Goal: Task Accomplishment & Management: Complete application form

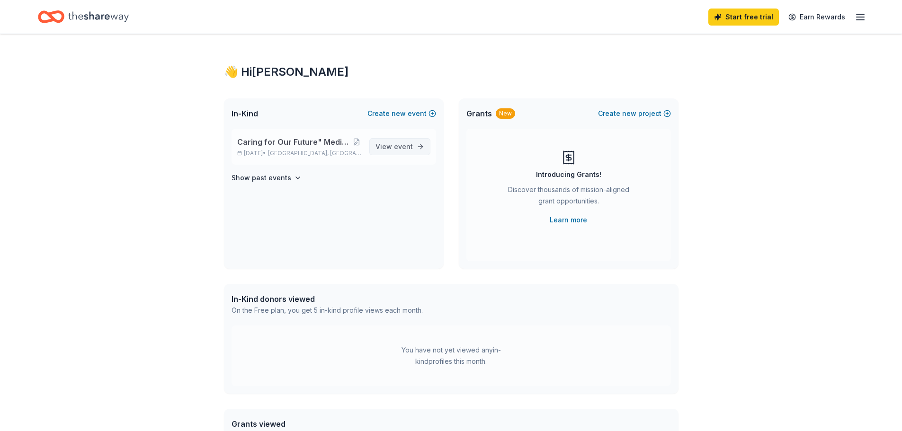
click at [406, 144] on span "event" at bounding box center [403, 146] width 19 height 8
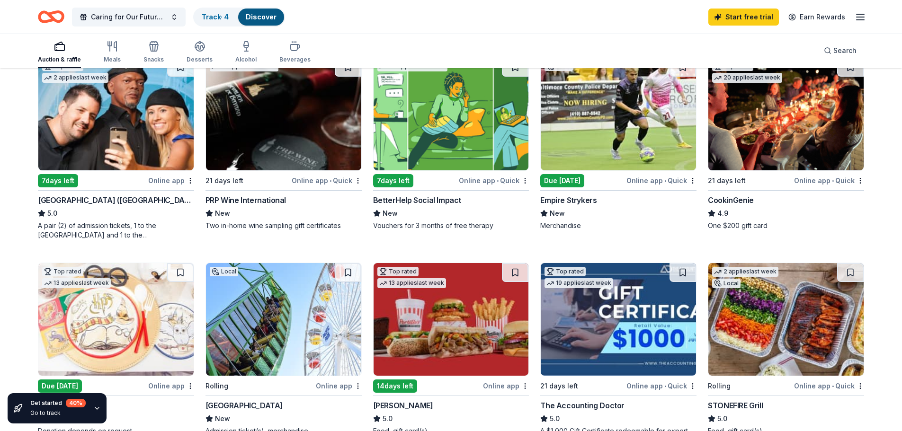
scroll to position [95, 0]
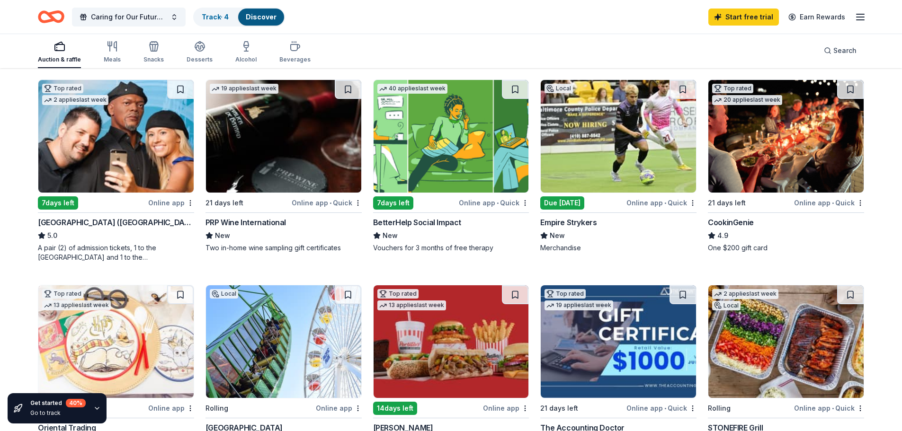
click at [809, 144] on img at bounding box center [785, 136] width 155 height 113
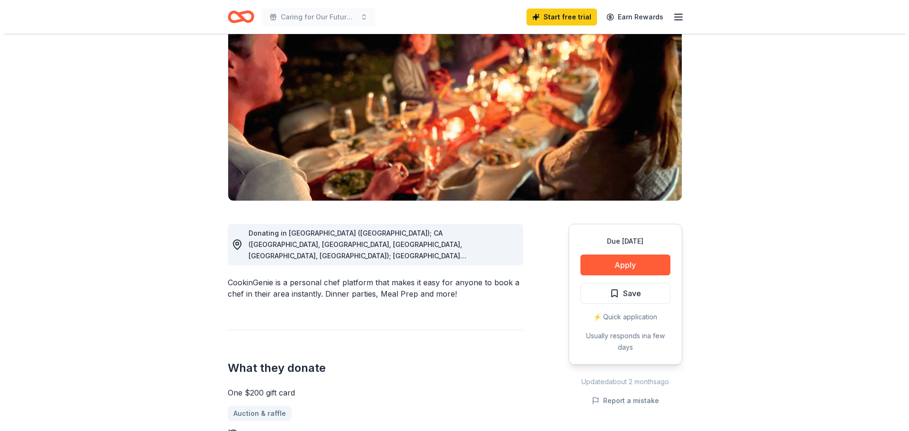
scroll to position [95, 0]
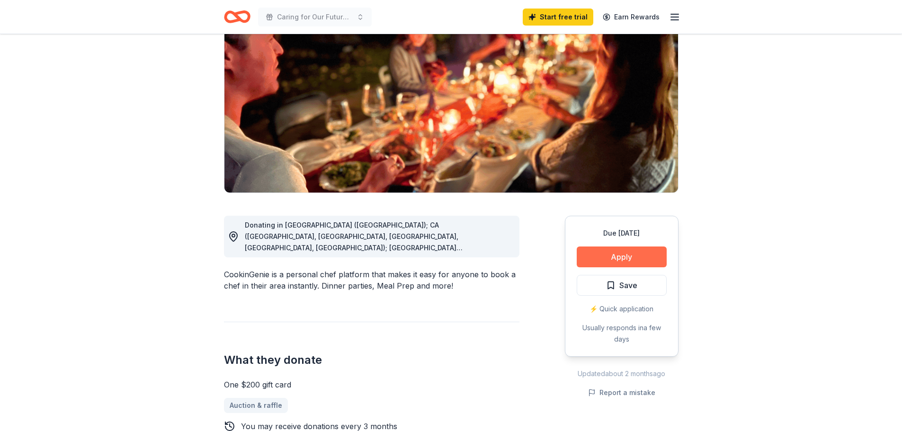
click at [608, 259] on button "Apply" at bounding box center [622, 257] width 90 height 21
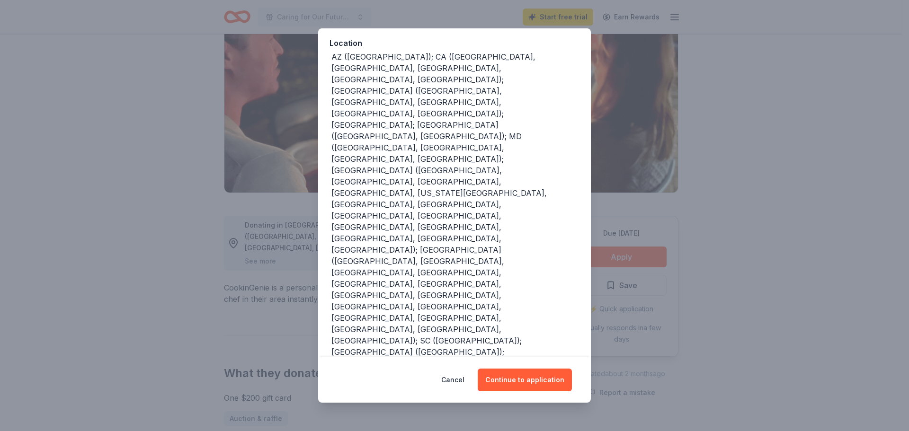
scroll to position [106, 0]
click at [533, 376] on button "Continue to application" at bounding box center [525, 380] width 94 height 23
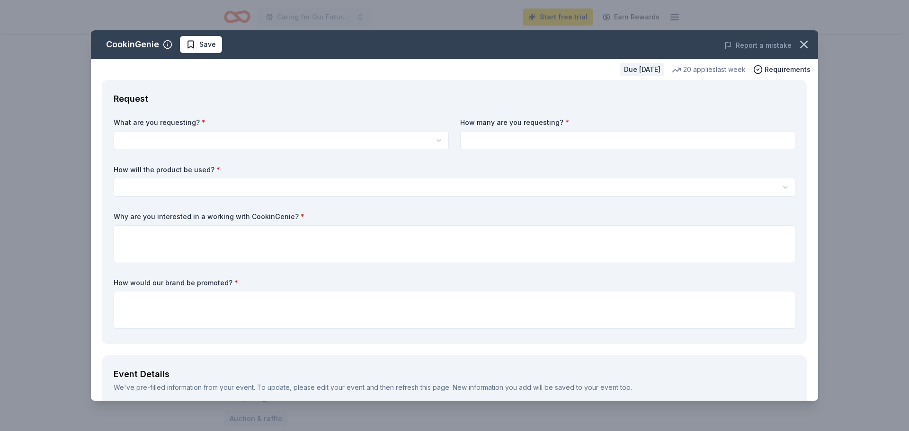
click at [213, 141] on html "Caring for Our Future" Medical Scholarship Fundraiser" Start free trial Earn Re…" at bounding box center [454, 120] width 909 height 431
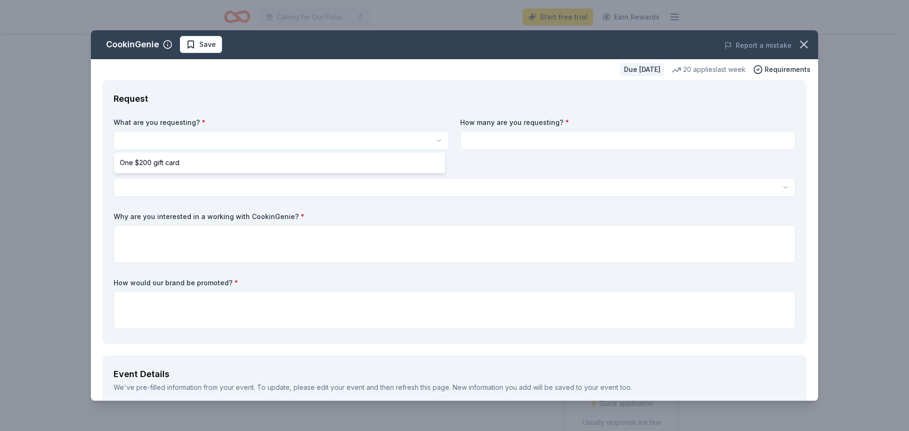
select select "One $200 gift card"
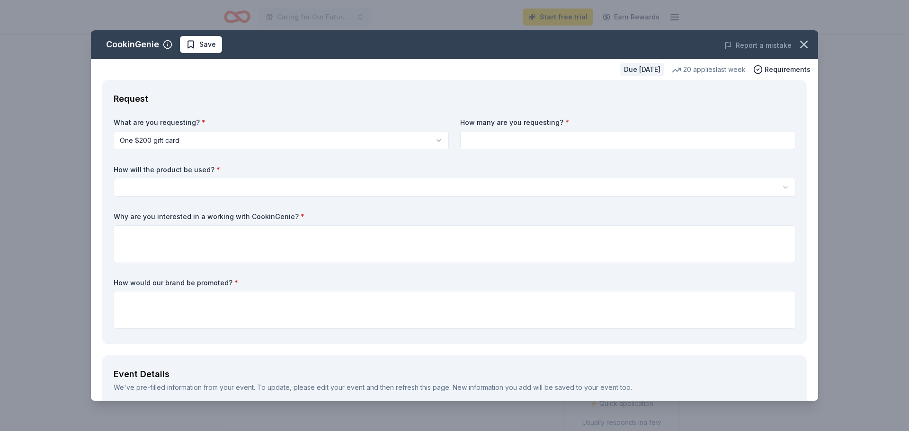
click at [540, 123] on label "How many are you requesting? *" at bounding box center [627, 122] width 335 height 9
click at [535, 138] on input at bounding box center [627, 140] width 335 height 19
type input "1"
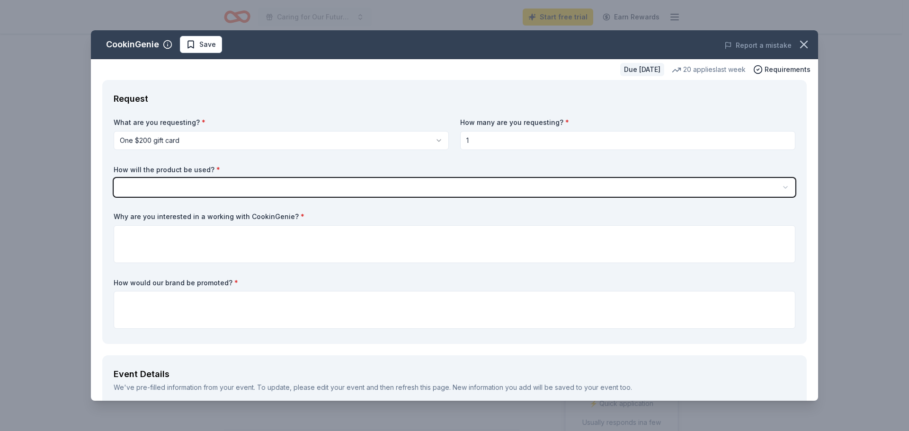
click at [114, 178] on button "button" at bounding box center [455, 187] width 682 height 19
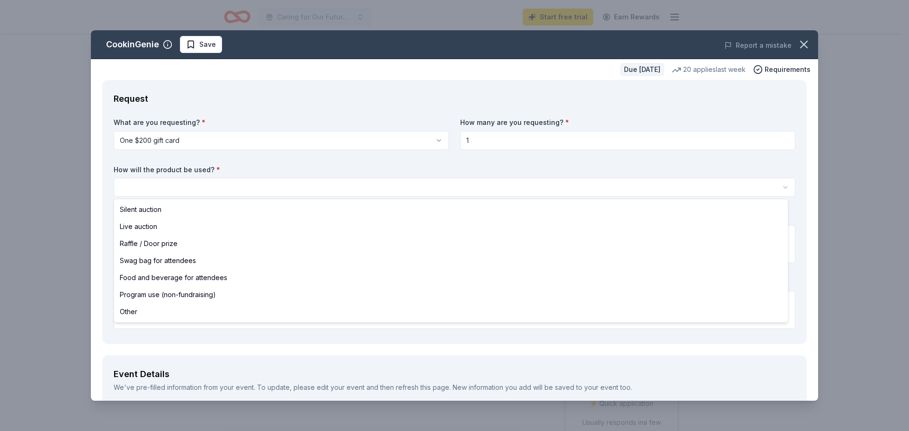
select select "silentAuction"
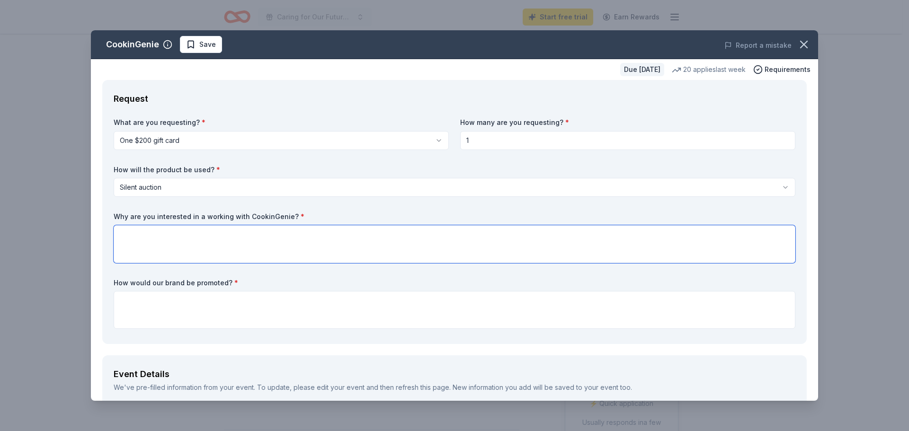
click at [156, 238] on textarea at bounding box center [455, 244] width 682 height 38
click at [128, 214] on label "Why are you interested in a working with CookinGenie? *" at bounding box center [455, 216] width 682 height 9
click at [128, 215] on label "Why are you interested in a working with CookinGenie? *" at bounding box center [455, 216] width 682 height 9
click at [153, 233] on textarea at bounding box center [455, 244] width 682 height 38
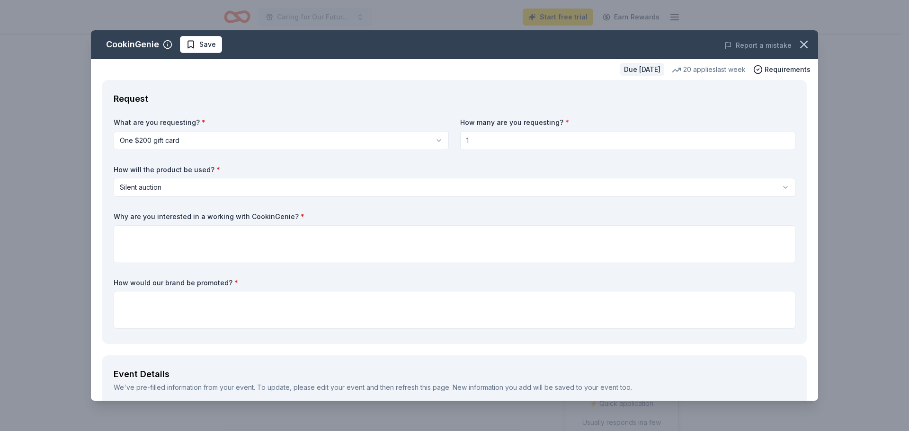
click at [129, 173] on label "How will the product be used? *" at bounding box center [455, 169] width 682 height 9
click at [129, 171] on label "How will the product be used? *" at bounding box center [455, 169] width 682 height 9
click at [129, 170] on label "How will the product be used? *" at bounding box center [455, 169] width 682 height 9
click at [180, 240] on textarea at bounding box center [455, 244] width 682 height 38
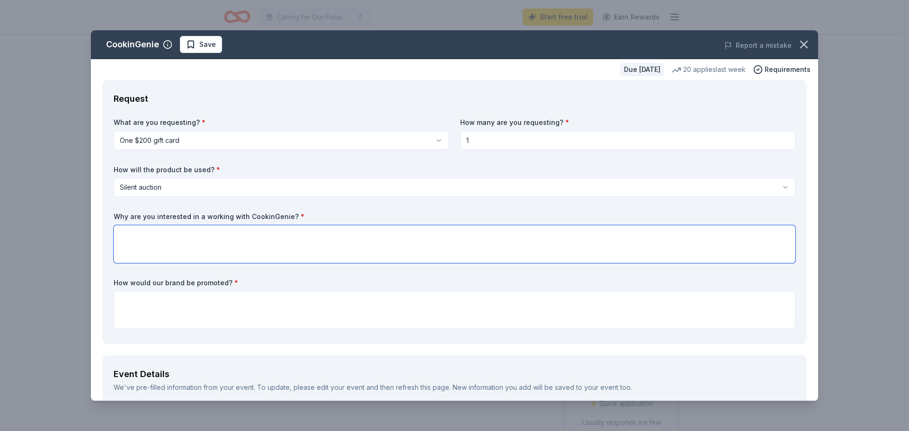
paste textarea "The $200 gift card will be used as part of the silent auction and raffle during…"
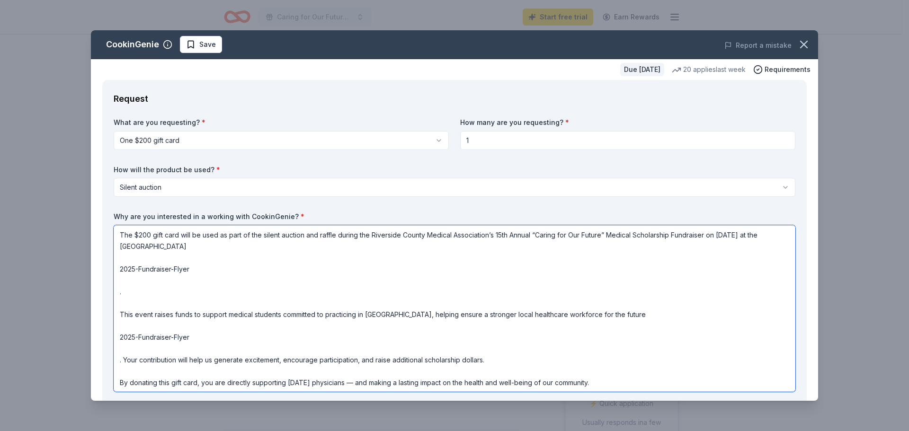
drag, startPoint x: 168, startPoint y: 299, endPoint x: 111, endPoint y: 265, distance: 66.2
click at [111, 265] on div "Request What are you requesting? * One $200 gift card One $200 gift card How ma…" at bounding box center [454, 276] width 704 height 393
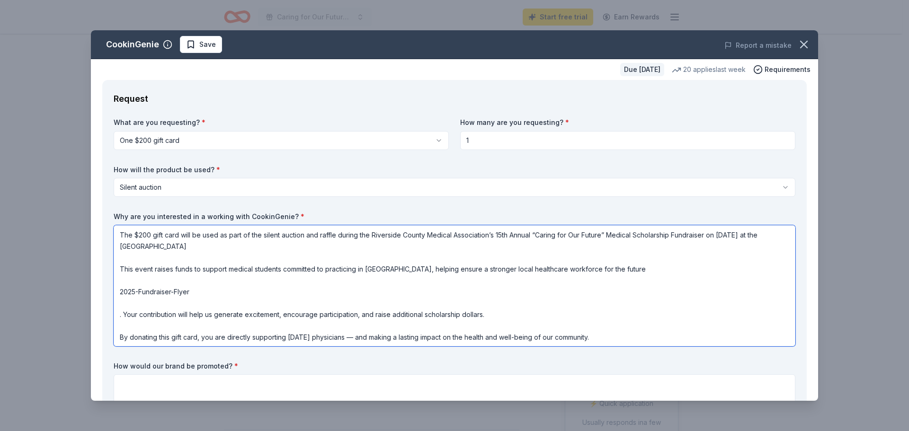
drag, startPoint x: 221, startPoint y: 299, endPoint x: 108, endPoint y: 294, distance: 112.3
click at [108, 294] on div "Request What are you requesting? * One $200 gift card One $200 gift card How ma…" at bounding box center [454, 253] width 704 height 347
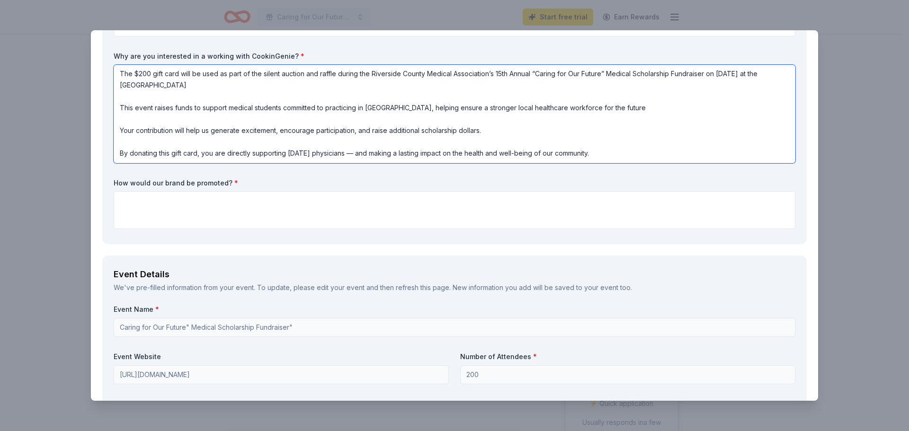
scroll to position [189, 0]
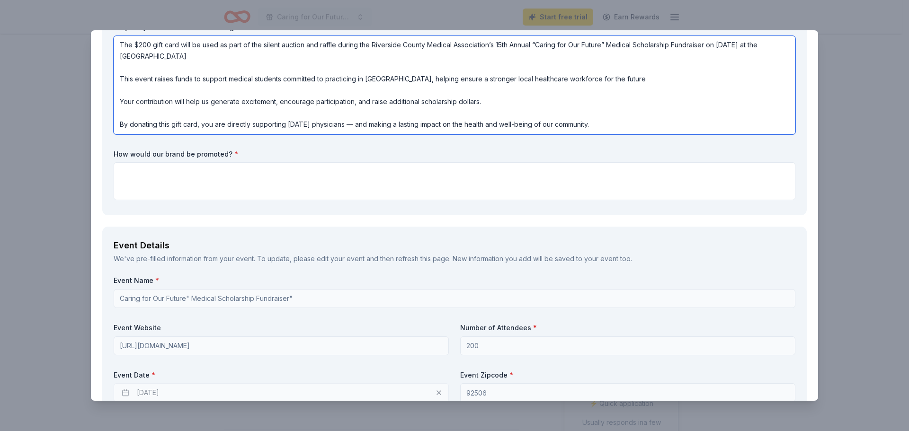
type textarea "The $200 gift card will be used as part of the silent auction and raffle during…"
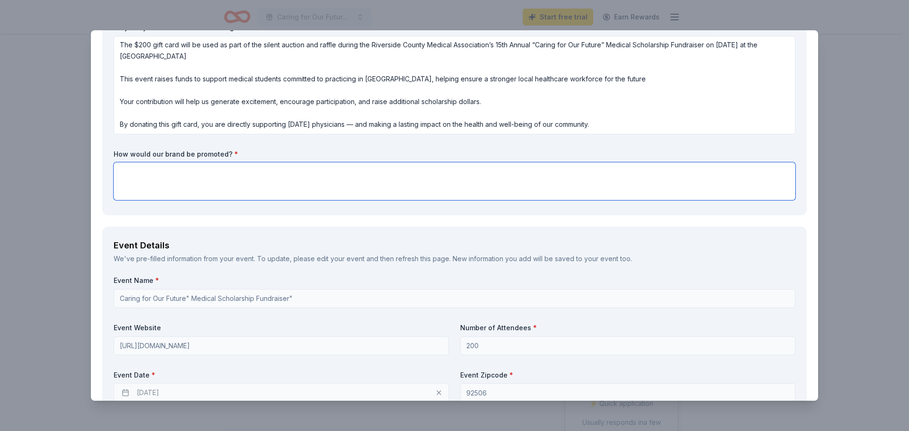
click at [243, 184] on textarea at bounding box center [455, 181] width 682 height 38
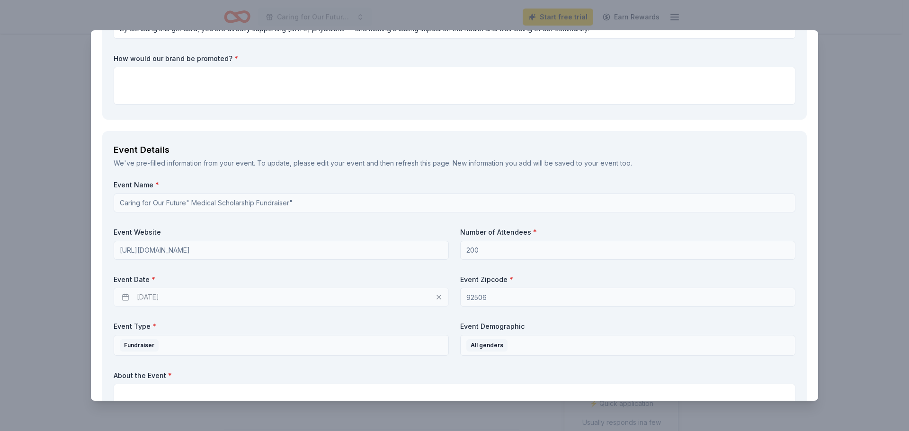
scroll to position [284, 0]
click at [182, 80] on textarea at bounding box center [455, 87] width 682 height 38
paste textarea "Cookin Genie will be recognized as a donor in the event program book distribute…"
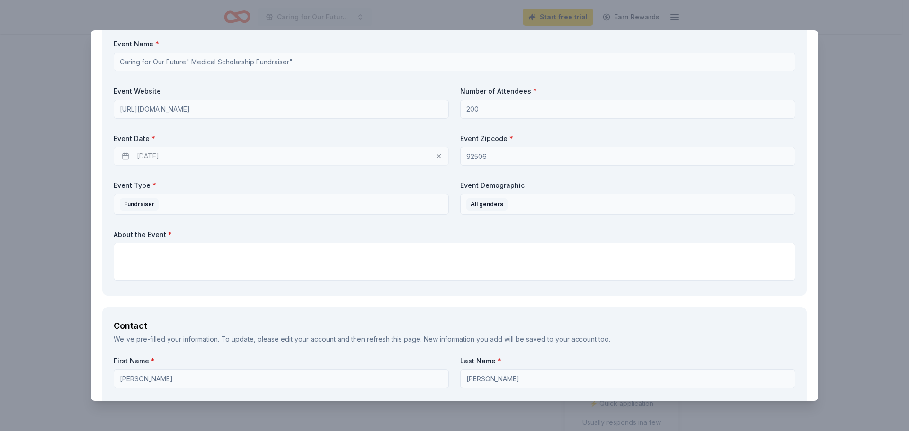
scroll to position [473, 0]
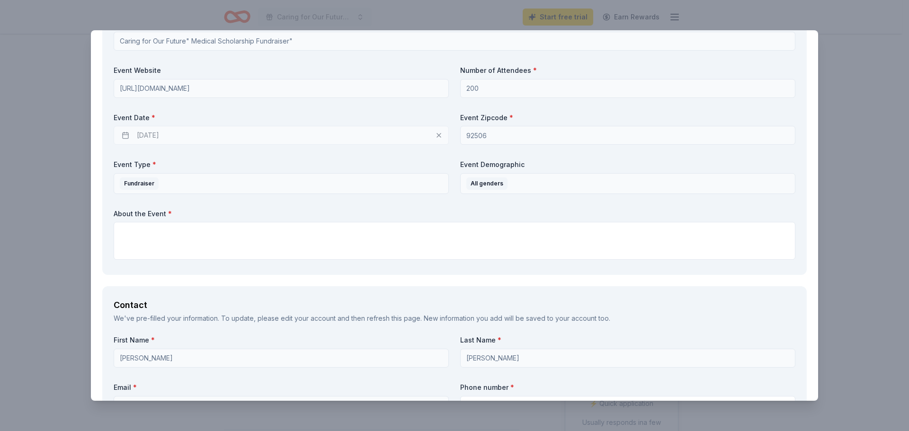
type textarea "Cookin Genie will be recognized as a donor in the event program book distribute…"
click at [135, 211] on label "About the Event *" at bounding box center [455, 213] width 682 height 9
click at [133, 211] on label "About the Event *" at bounding box center [455, 213] width 682 height 9
click at [266, 238] on textarea at bounding box center [455, 241] width 682 height 38
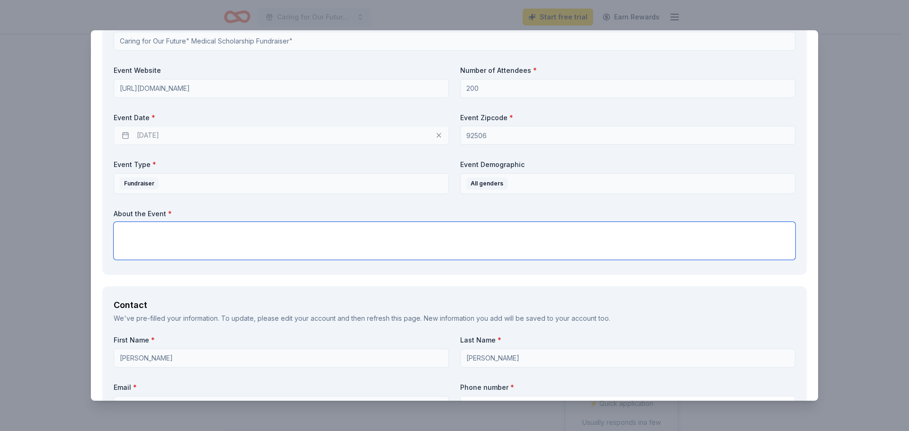
click at [244, 236] on textarea at bounding box center [455, 241] width 682 height 38
paste textarea "The Riverside County Medical Association (RCMA) is proud to host its 15th Annua…"
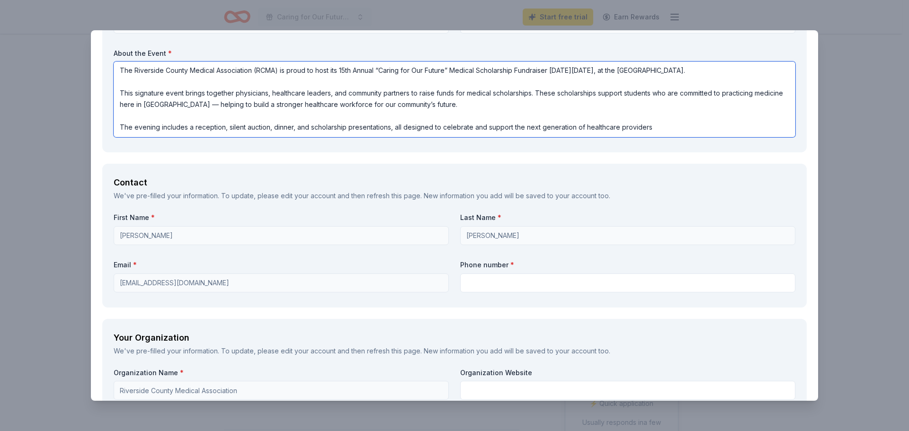
scroll to position [663, 0]
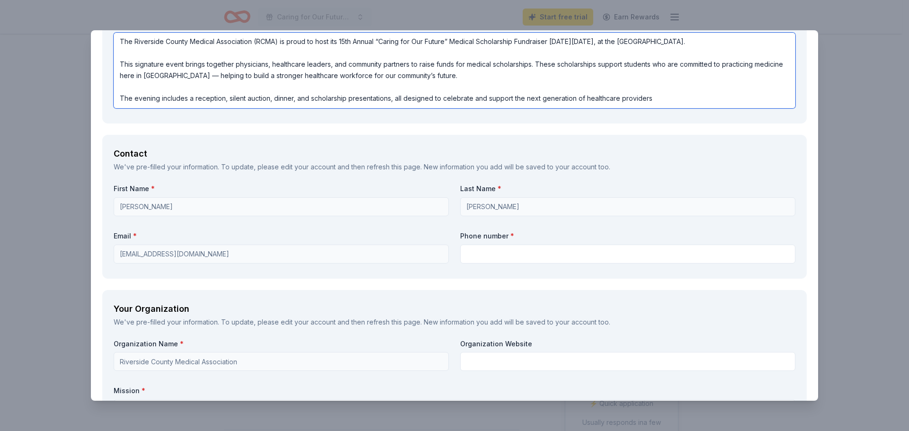
type textarea "The Riverside County Medical Association (RCMA) is proud to host its 15th Annua…"
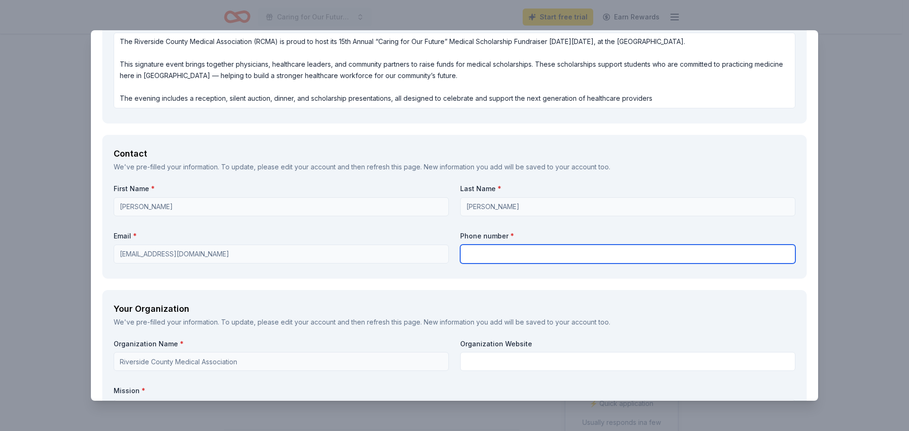
click at [475, 255] on input "text" at bounding box center [627, 254] width 335 height 19
type input "951 686 9049"
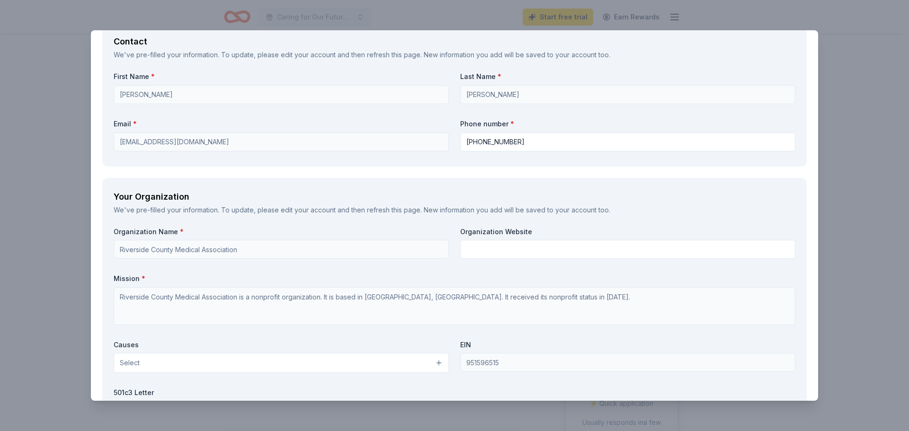
scroll to position [805, 0]
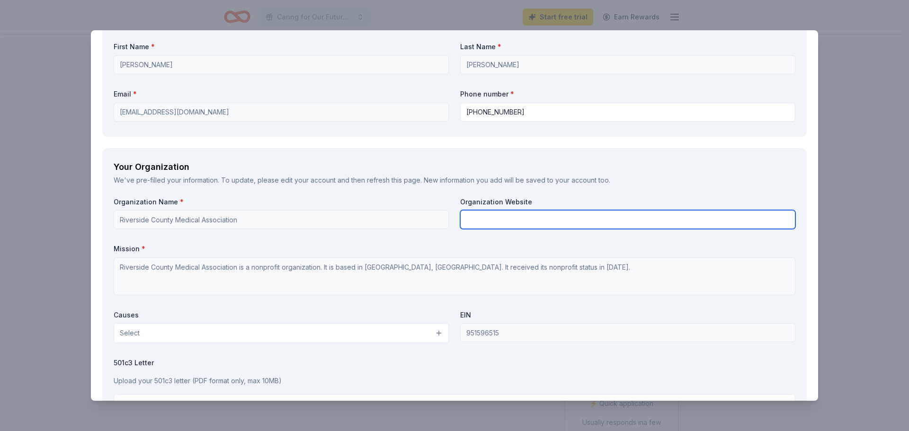
click at [504, 215] on input "text" at bounding box center [627, 219] width 335 height 19
click at [533, 213] on input "text" at bounding box center [627, 219] width 335 height 19
paste input "http://www.rcmadocs.org/healthcarestars"
type input "http://www.rcmadocs.org/healthcarestars"
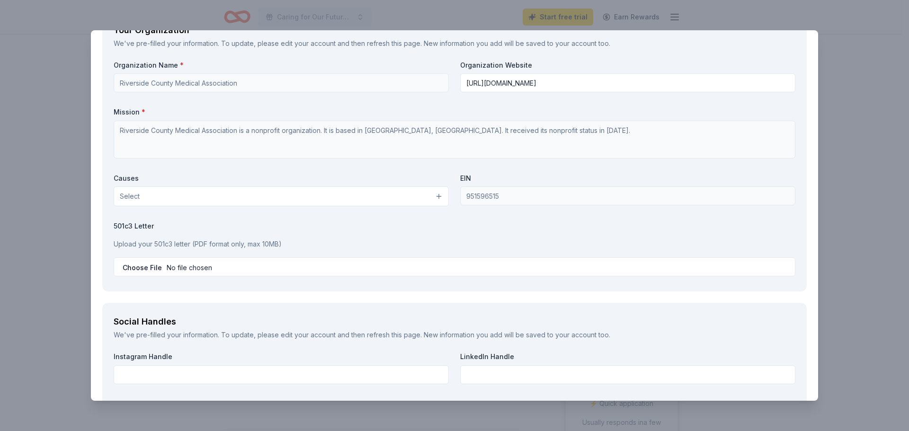
scroll to position [947, 0]
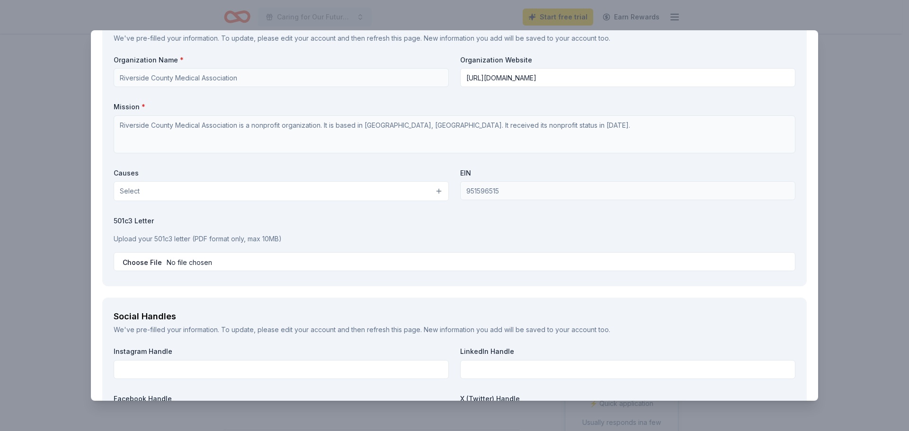
click at [408, 199] on button "Select" at bounding box center [281, 191] width 335 height 20
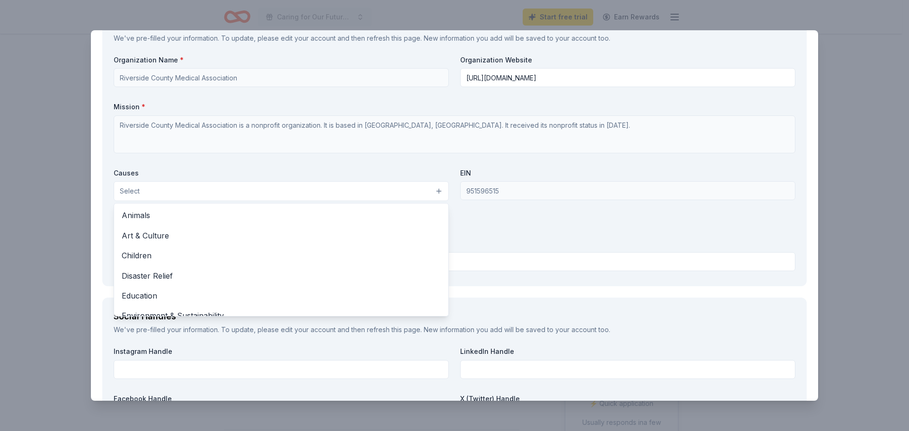
scroll to position [50, 0]
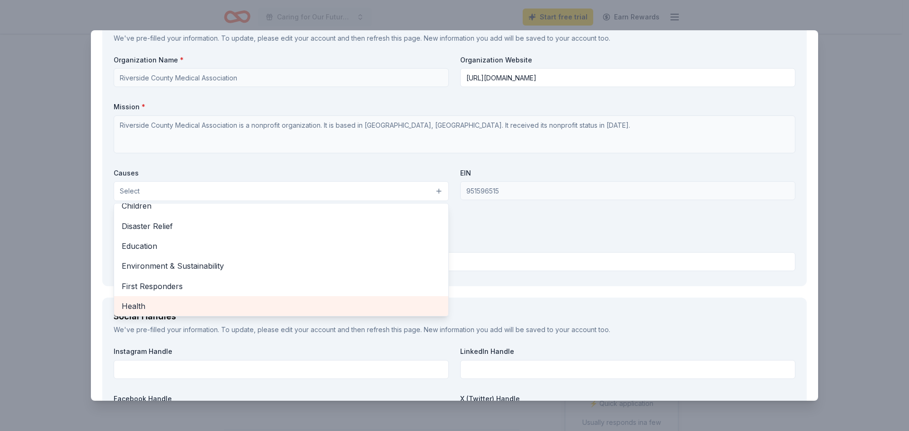
click at [217, 304] on span "Health" at bounding box center [281, 306] width 319 height 12
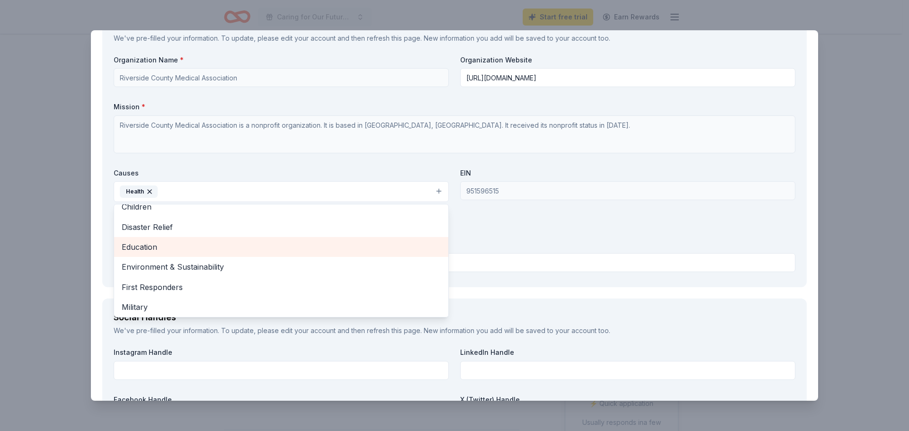
click at [164, 245] on span "Education" at bounding box center [281, 247] width 319 height 12
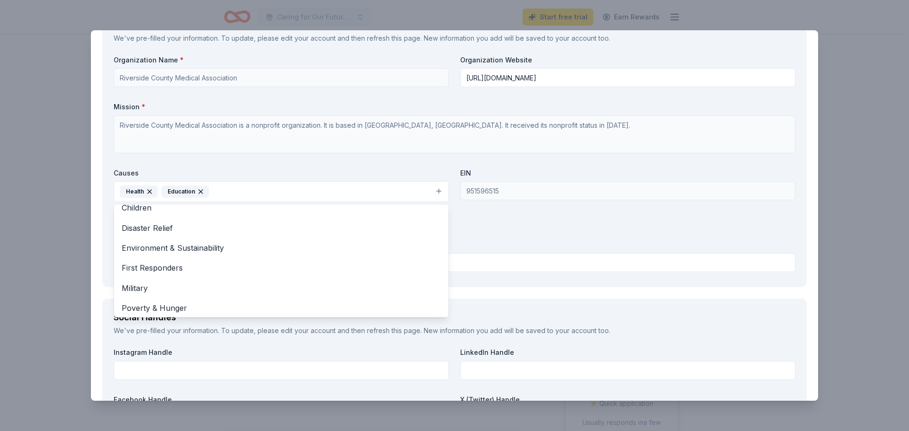
scroll to position [0, 0]
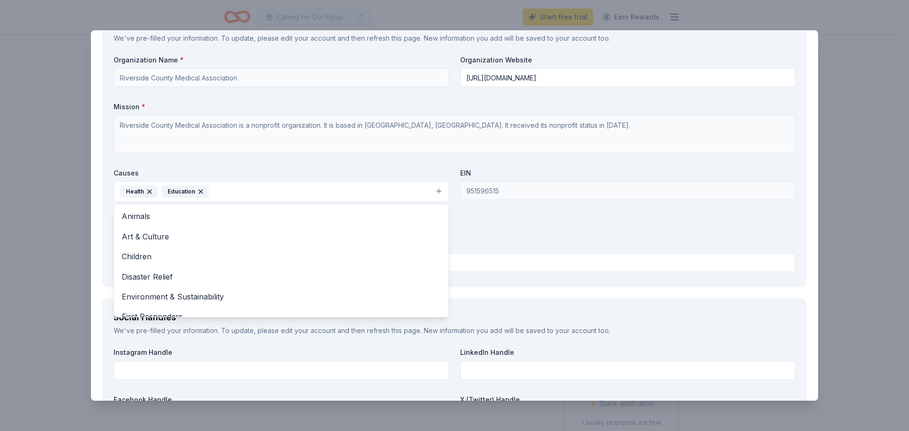
click at [63, 237] on div "CookinGenie Save Report a mistake Due in 21 days 20 applies last week Requireme…" at bounding box center [454, 215] width 909 height 431
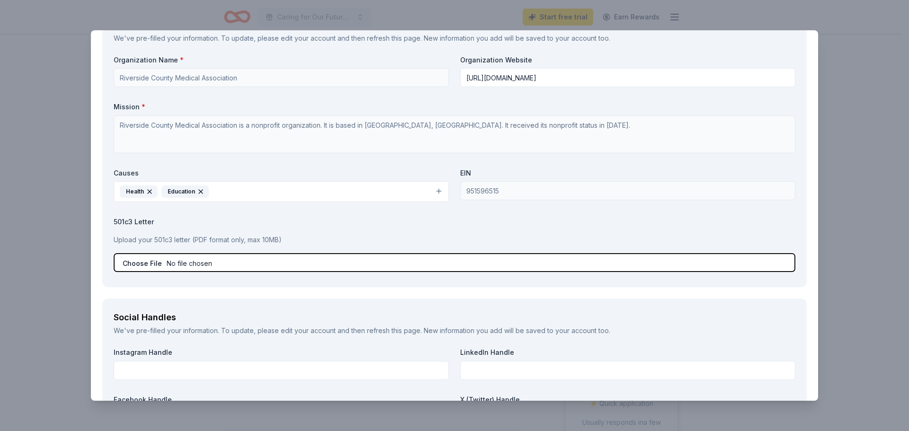
click at [253, 258] on input "file" at bounding box center [455, 262] width 682 height 19
type input "C:\fakepath\IRS 501C3 Exemption Letter (1).pdf"
click at [205, 262] on input "file" at bounding box center [455, 262] width 682 height 19
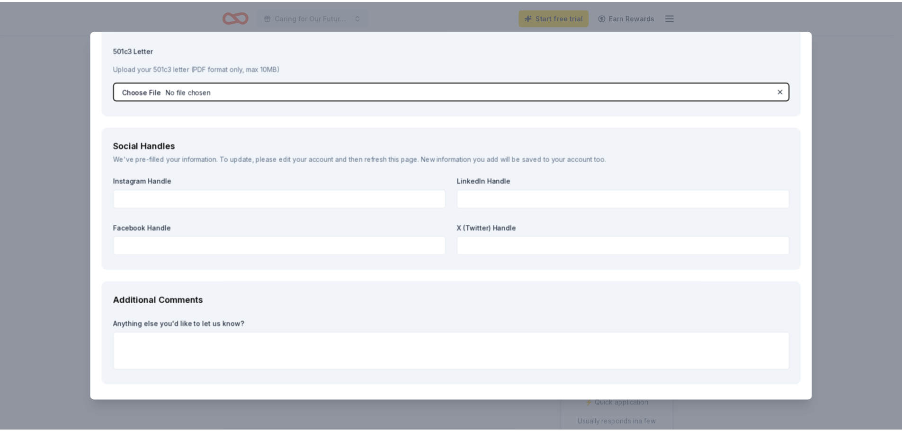
scroll to position [1153, 0]
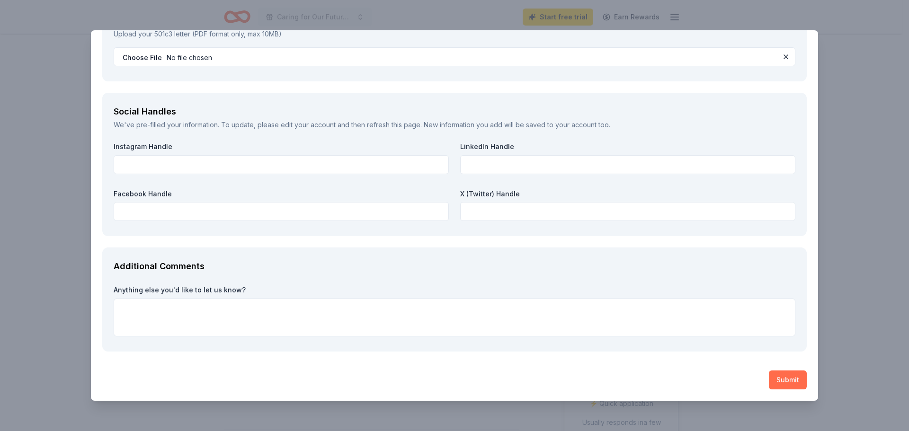
click at [789, 374] on button "Submit" at bounding box center [788, 380] width 38 height 19
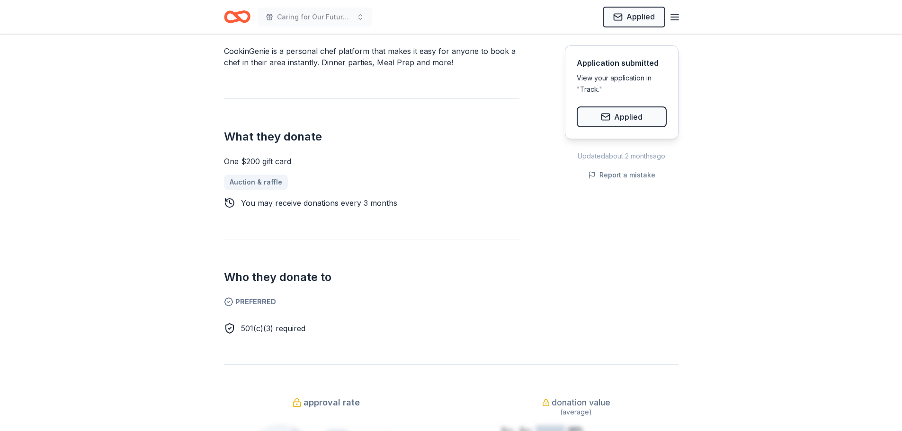
scroll to position [0, 0]
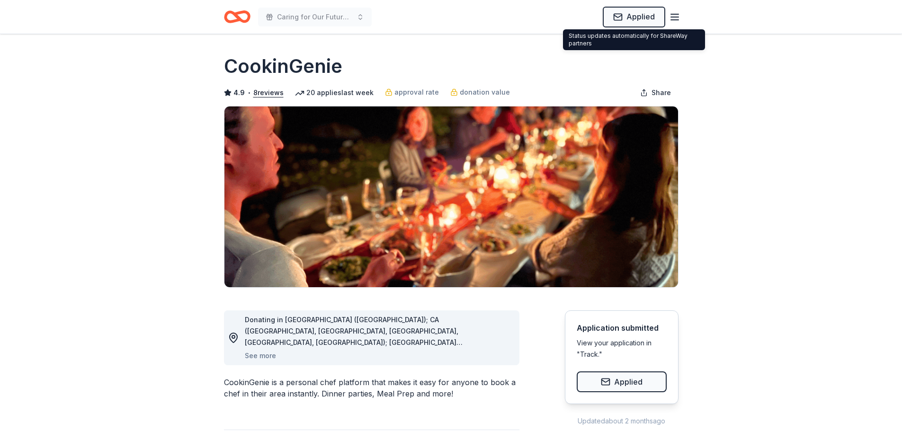
click at [670, 15] on icon "button" at bounding box center [674, 16] width 11 height 11
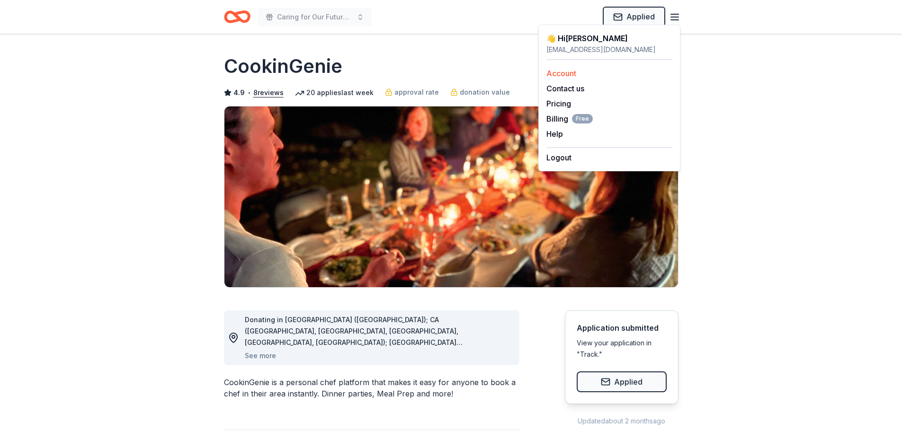
click at [582, 73] on div "Account" at bounding box center [609, 73] width 126 height 11
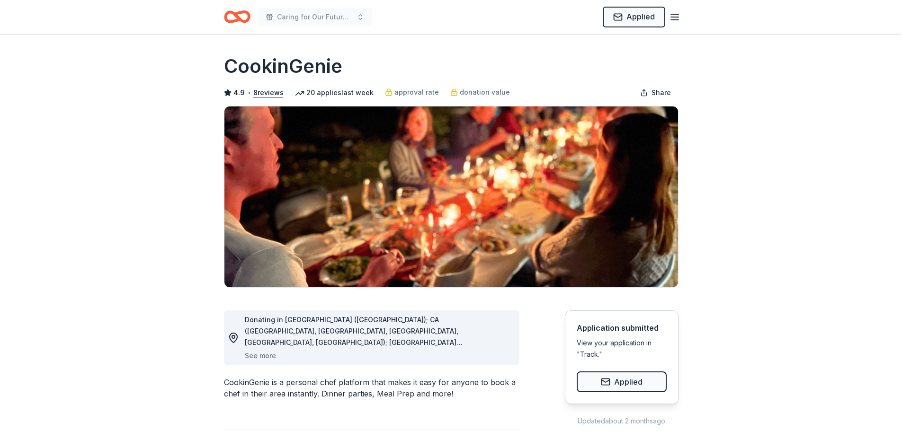
click at [237, 14] on icon "Home" at bounding box center [241, 16] width 15 height 9
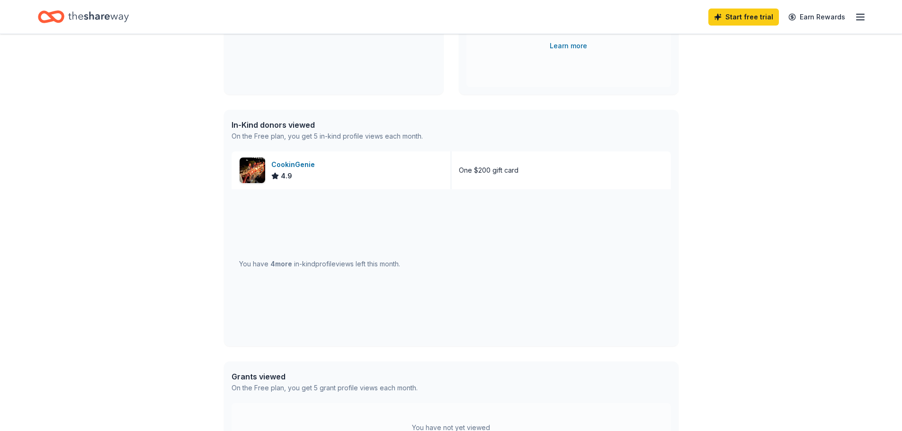
scroll to position [237, 0]
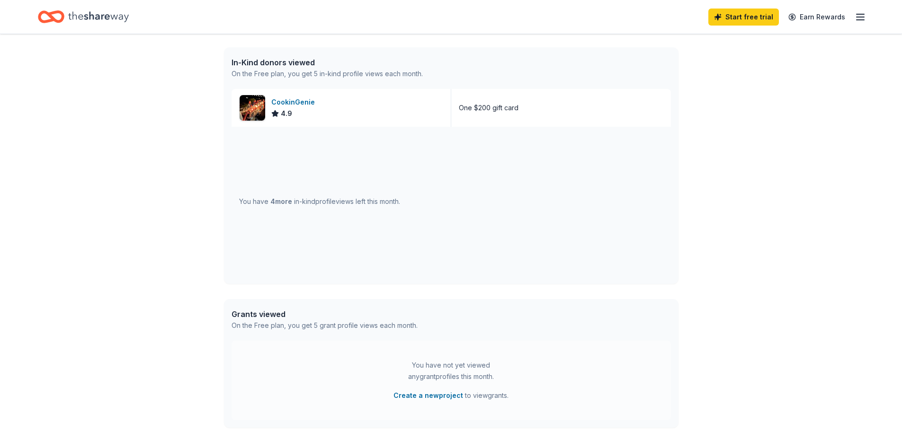
click at [335, 200] on div "You have 4 more in-kind profile views left this month." at bounding box center [319, 201] width 161 height 11
click at [399, 203] on div "You have 4 more in-kind profile views left this month." at bounding box center [319, 201] width 161 height 11
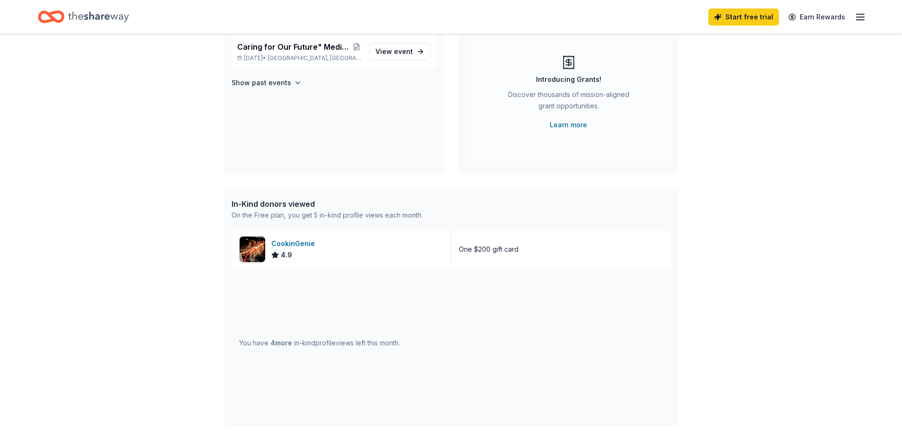
scroll to position [0, 0]
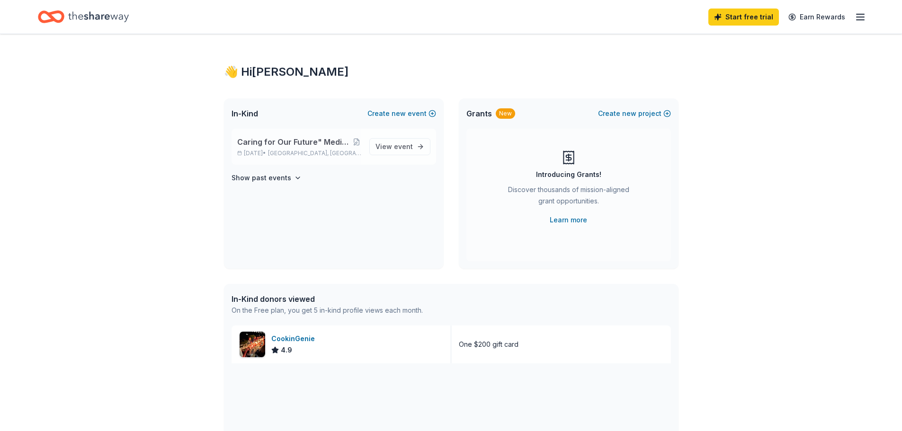
click at [298, 145] on span "Caring for Our Future" Medical Scholarship Fundraiser"" at bounding box center [294, 141] width 114 height 11
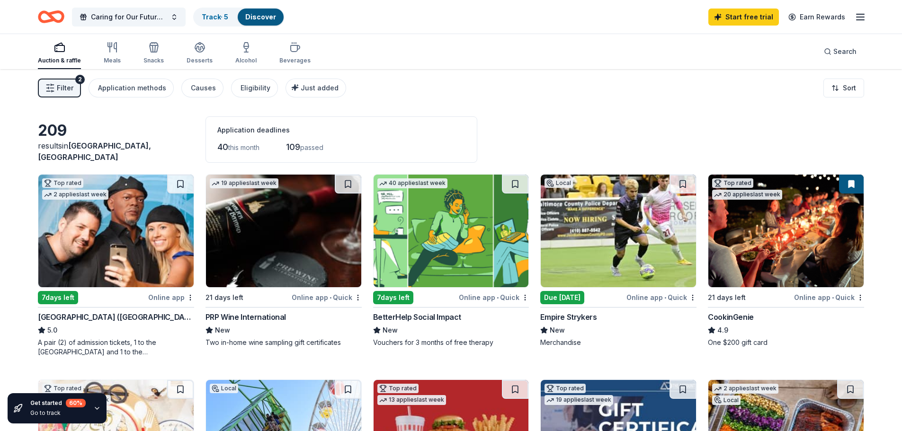
click at [71, 49] on div "button" at bounding box center [59, 47] width 43 height 11
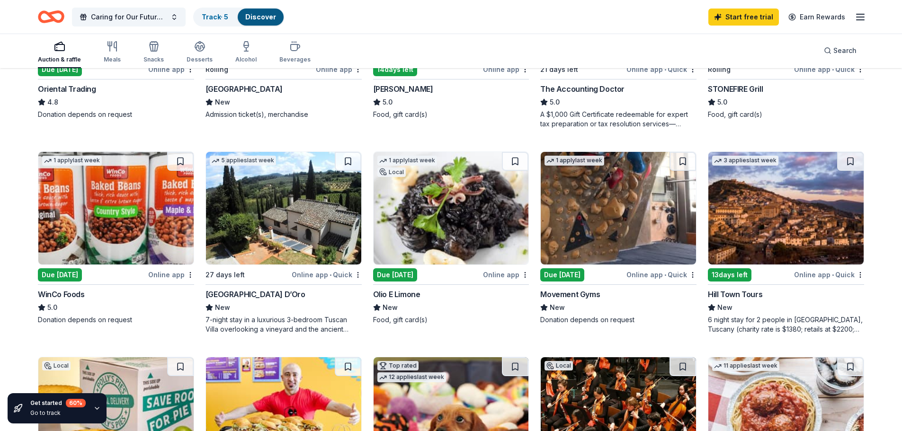
scroll to position [473, 0]
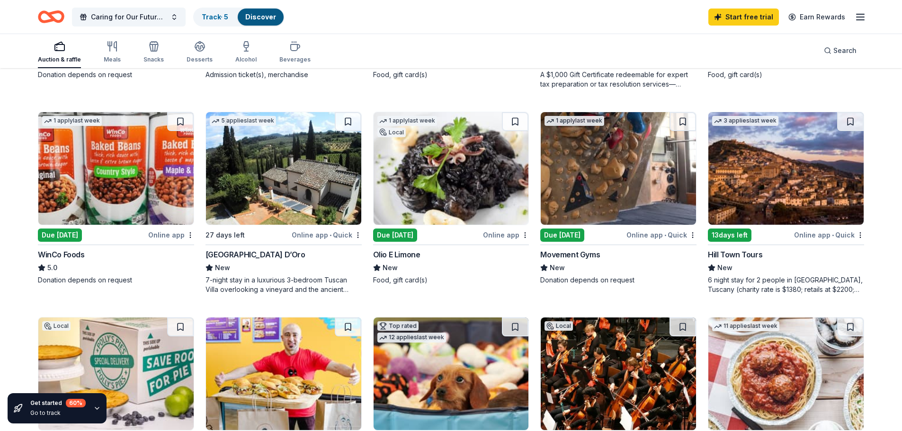
click at [277, 178] on img at bounding box center [283, 168] width 155 height 113
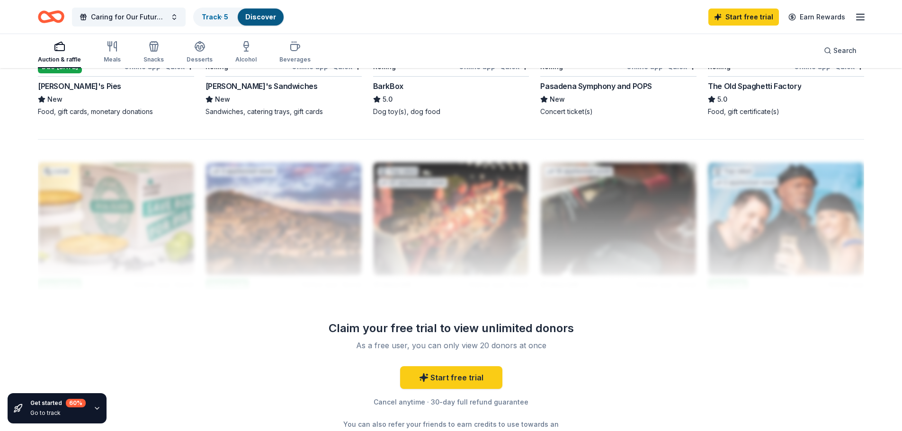
scroll to position [899, 0]
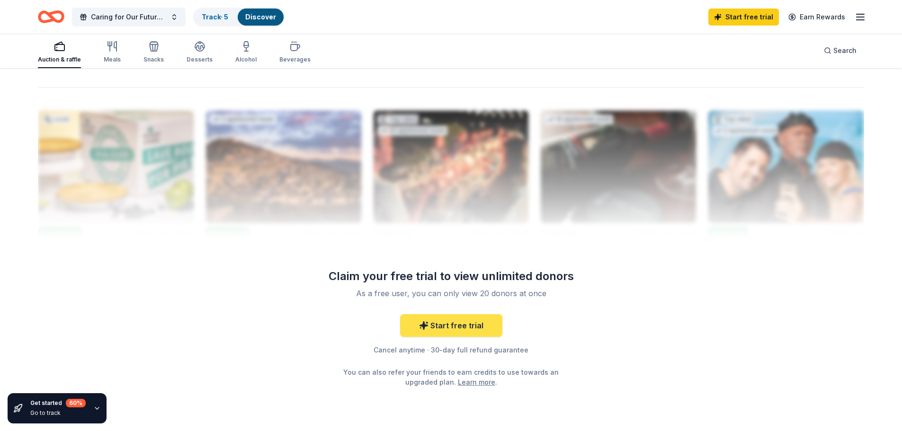
click at [475, 320] on link "Start free trial" at bounding box center [451, 325] width 102 height 23
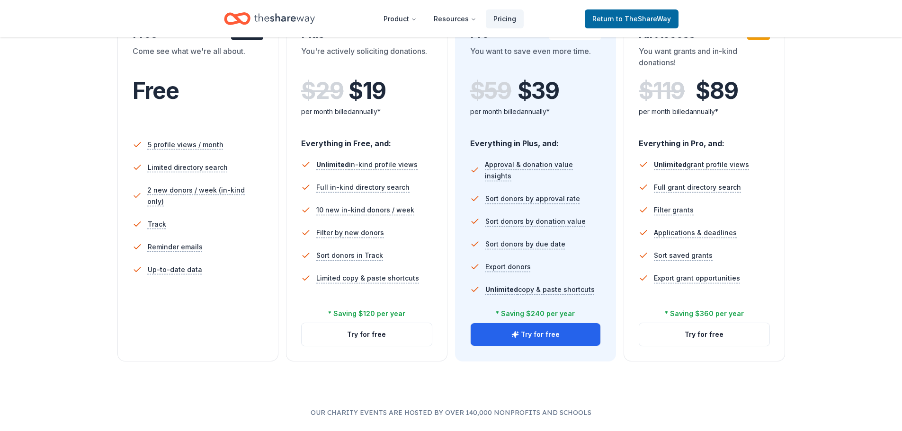
scroll to position [189, 0]
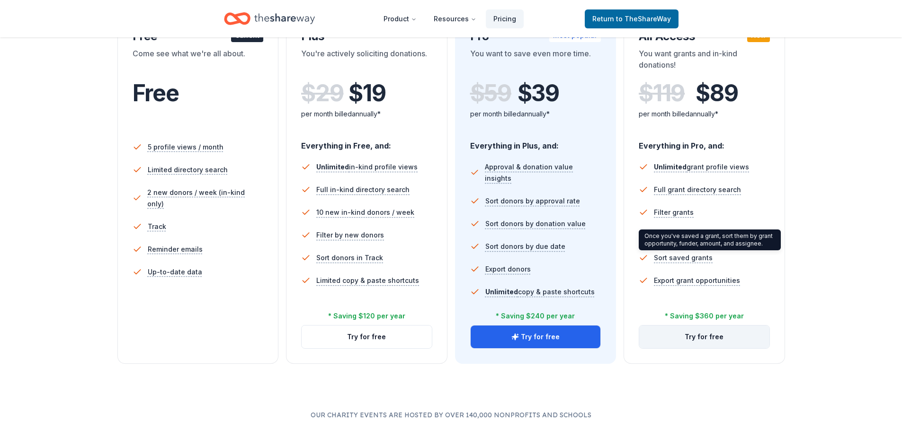
click at [713, 335] on button "Try for free" at bounding box center [704, 337] width 130 height 23
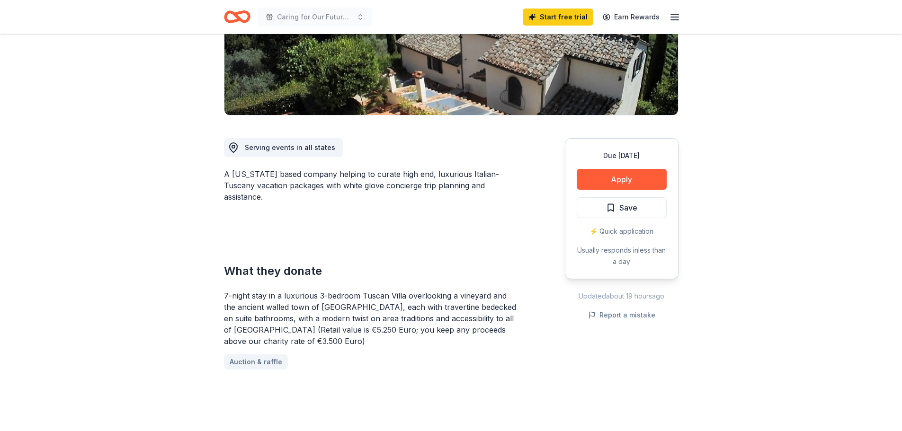
scroll to position [189, 0]
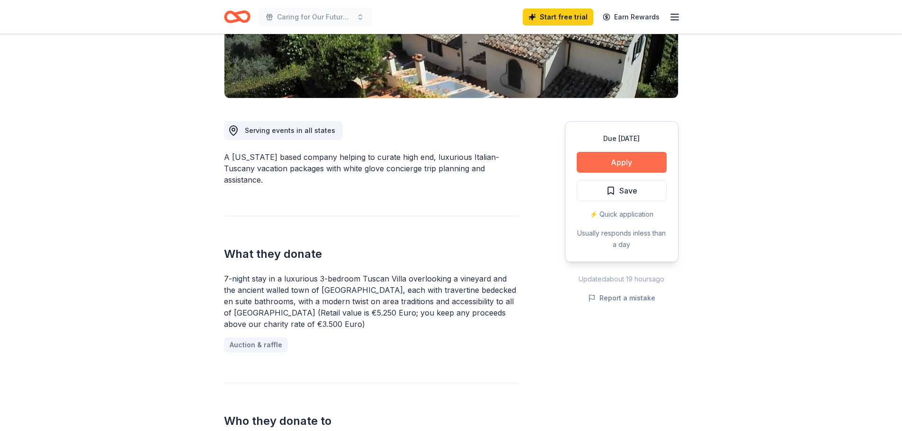
click at [613, 167] on button "Apply" at bounding box center [622, 162] width 90 height 21
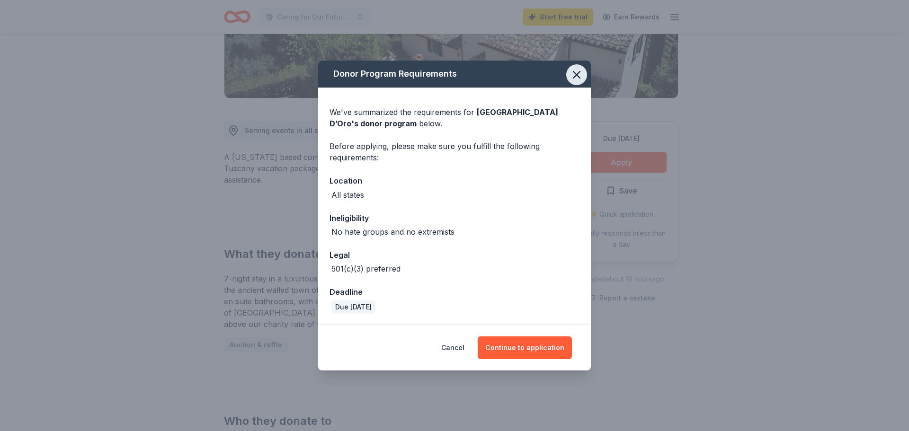
click at [574, 76] on icon "button" at bounding box center [576, 74] width 13 height 13
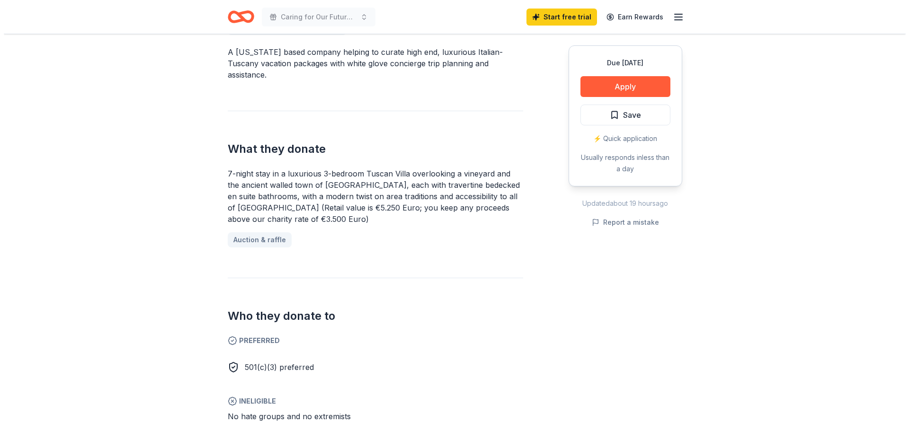
scroll to position [237, 0]
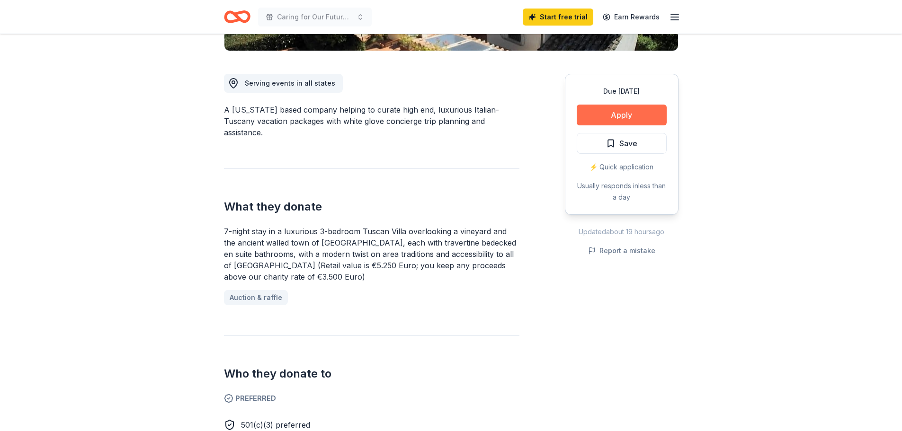
click at [597, 120] on button "Apply" at bounding box center [622, 115] width 90 height 21
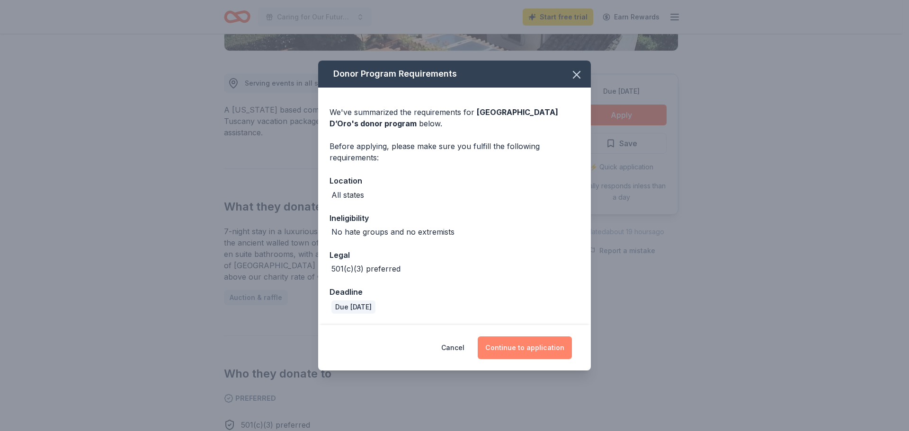
click at [527, 347] on button "Continue to application" at bounding box center [525, 348] width 94 height 23
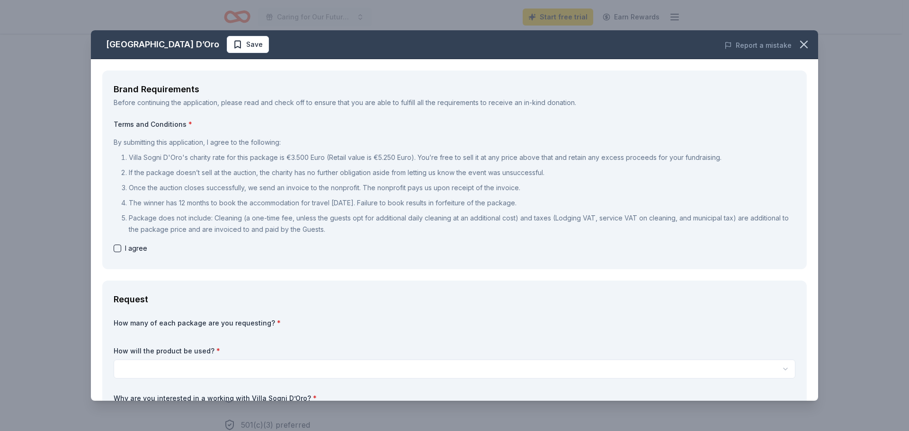
click at [118, 249] on button "button" at bounding box center [118, 249] width 8 height 8
checkbox input "true"
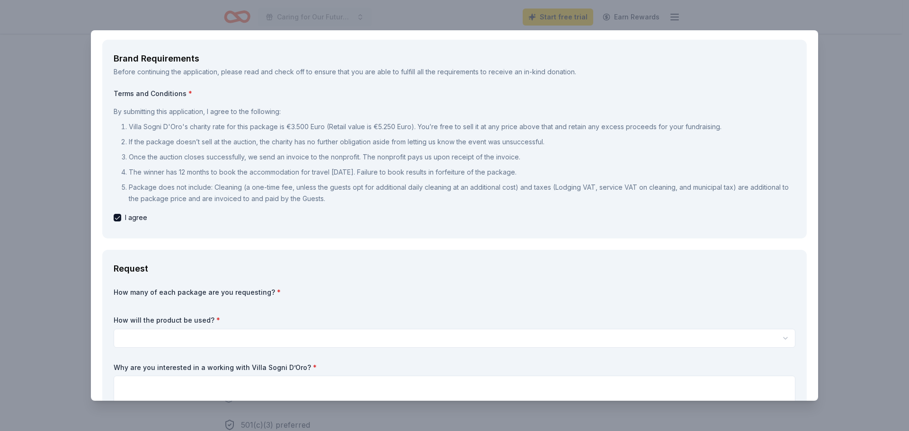
scroll to position [47, 0]
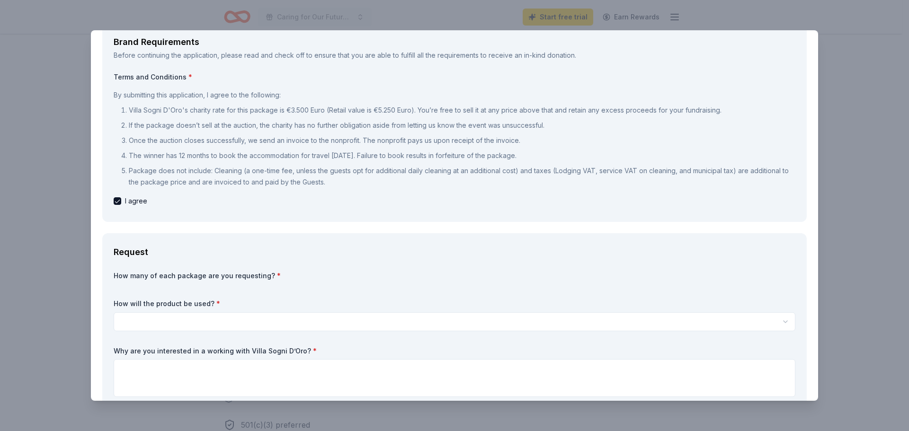
click at [169, 303] on label "How will the product be used? *" at bounding box center [455, 303] width 682 height 9
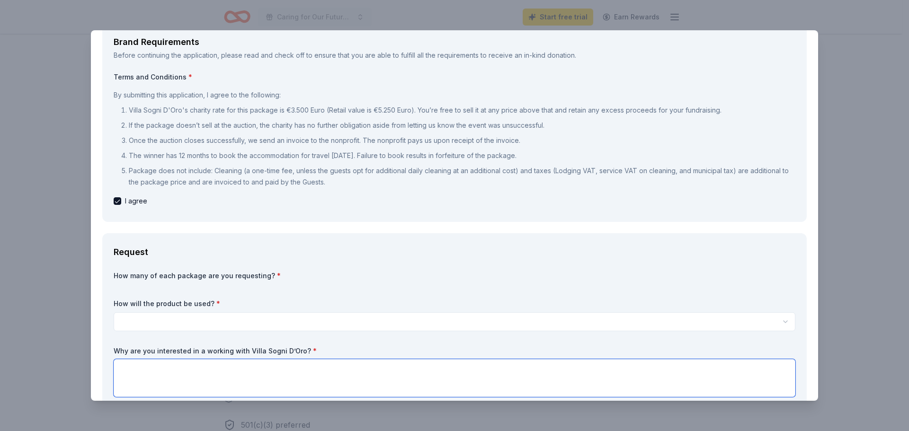
click at [158, 368] on textarea at bounding box center [455, 378] width 682 height 38
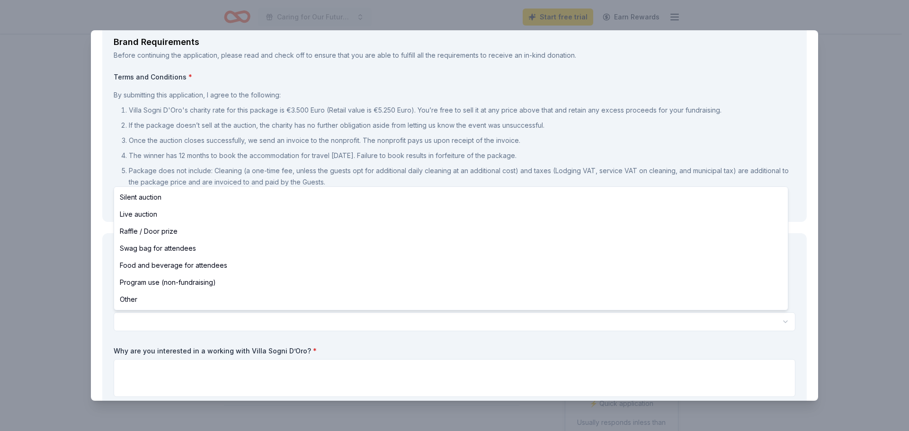
select select "silentAuction"
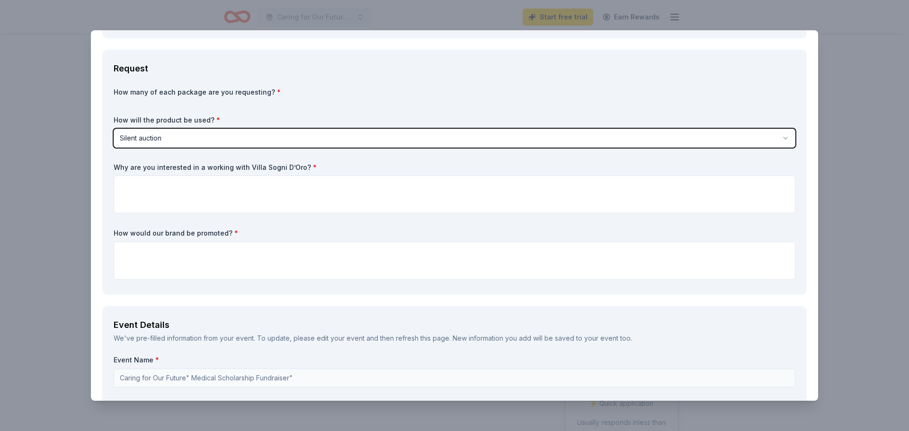
scroll to position [237, 0]
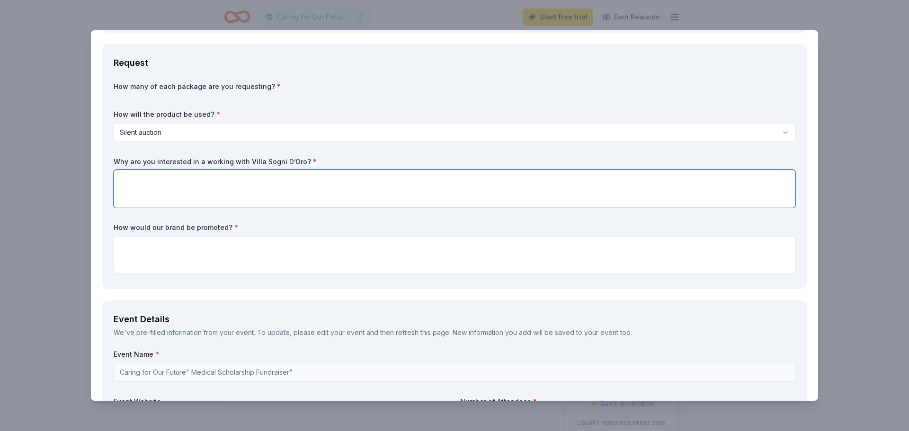
click at [248, 183] on textarea at bounding box center [455, 189] width 682 height 38
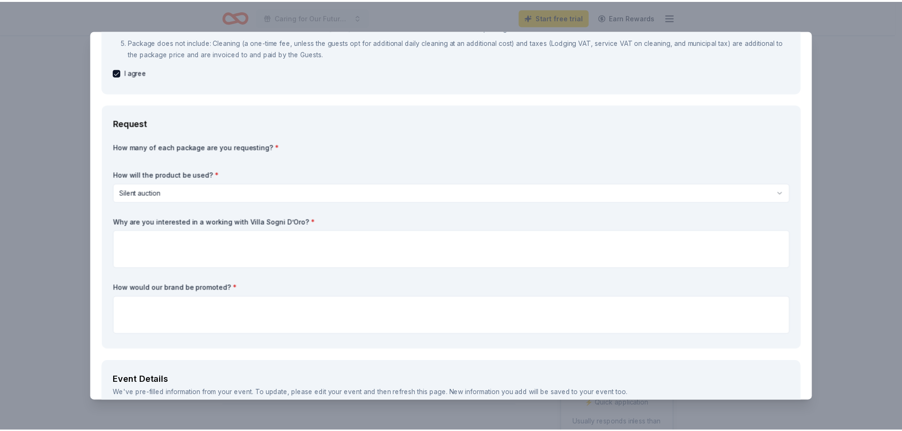
scroll to position [0, 0]
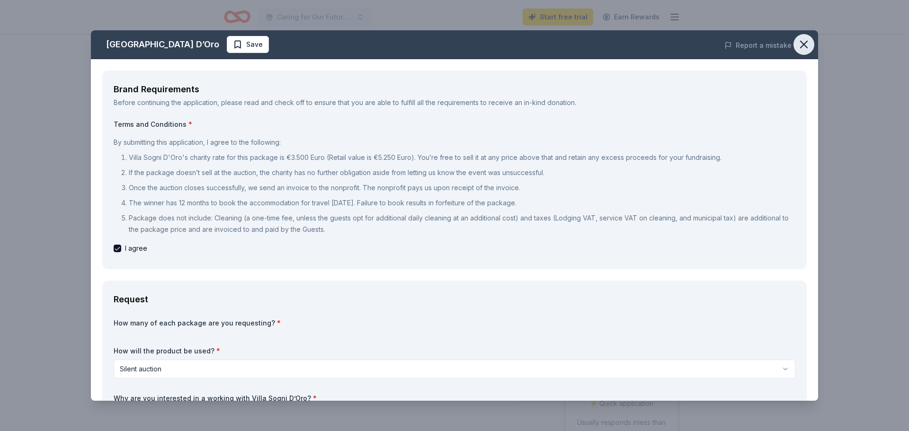
click at [801, 46] on icon "button" at bounding box center [804, 44] width 7 height 7
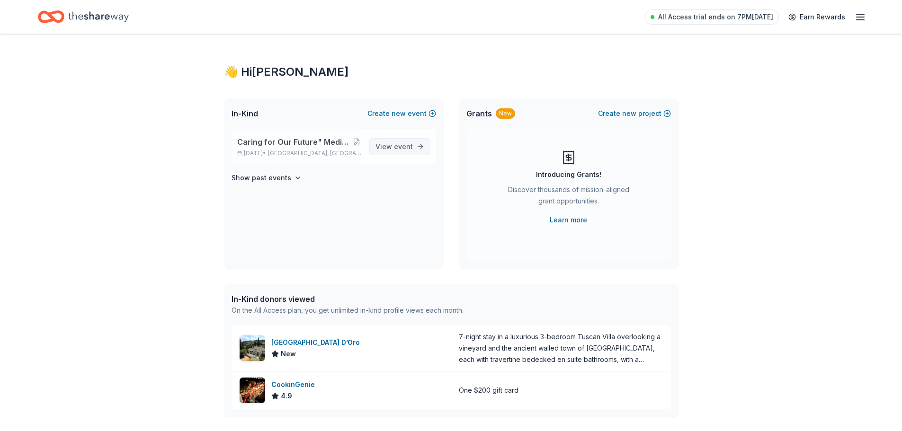
click at [393, 147] on span "View event" at bounding box center [393, 146] width 37 height 11
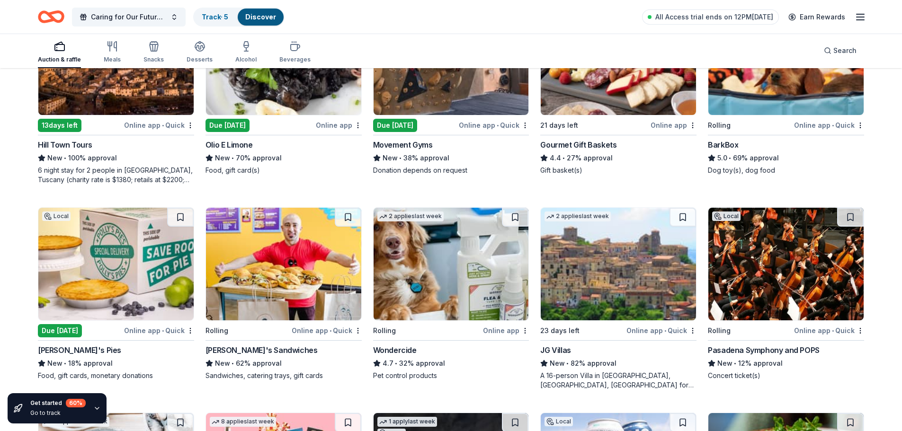
scroll to position [710, 0]
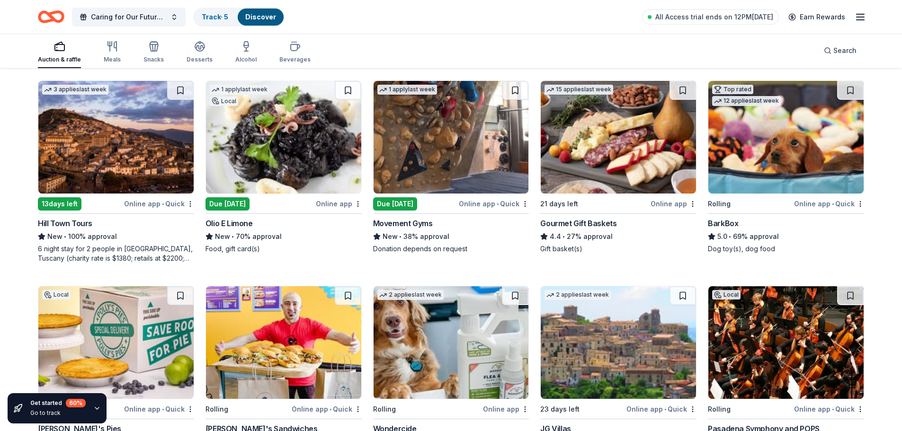
click at [767, 168] on img at bounding box center [785, 137] width 155 height 113
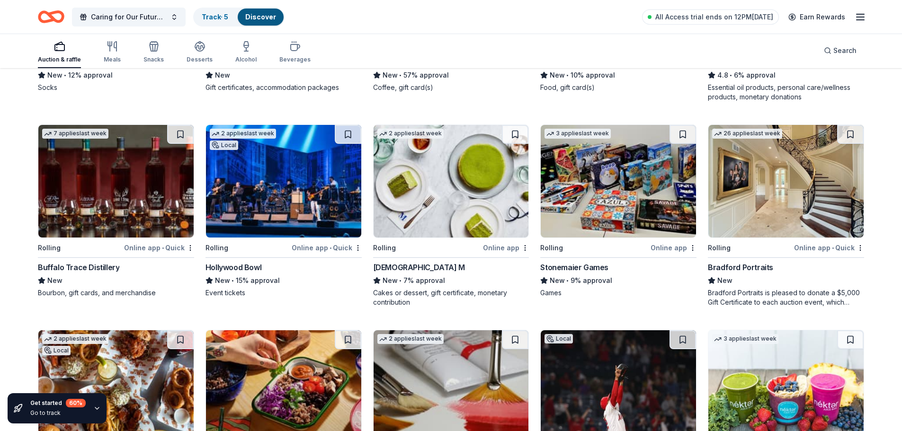
scroll to position [2246, 0]
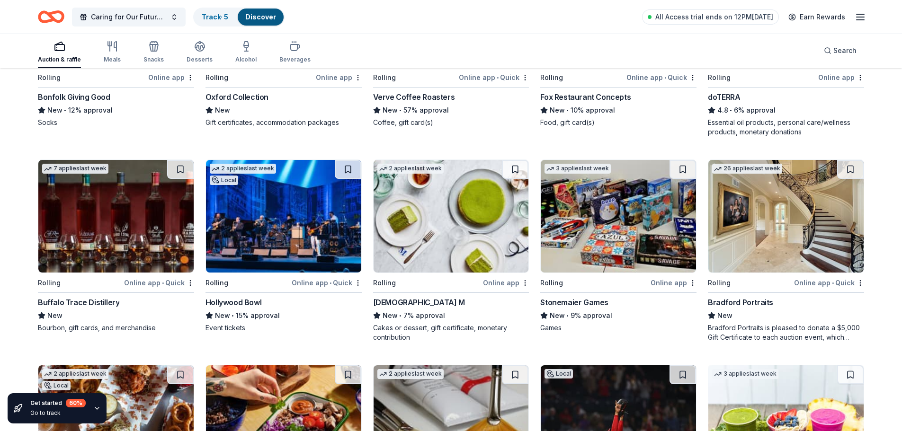
click at [783, 208] on img at bounding box center [785, 216] width 155 height 113
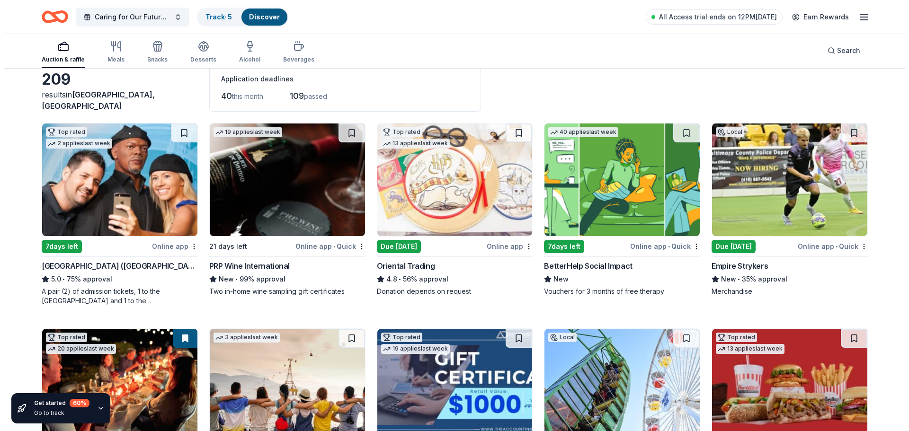
scroll to position [0, 0]
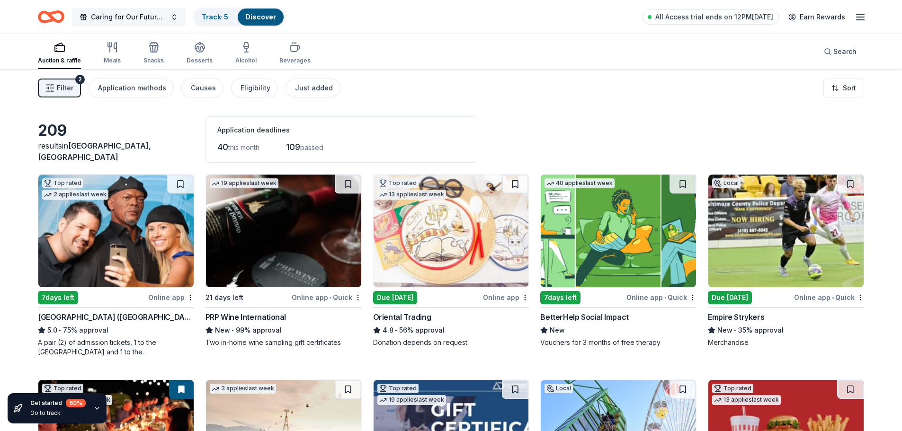
click at [90, 20] on button "Caring for Our Future" Medical Scholarship Fundraiser"" at bounding box center [129, 17] width 114 height 19
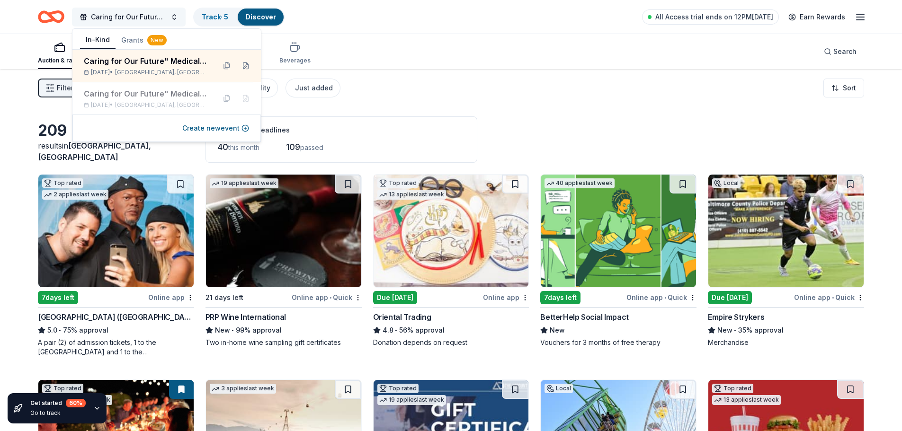
click at [90, 20] on button "Caring for Our Future" Medical Scholarship Fundraiser"" at bounding box center [129, 17] width 114 height 19
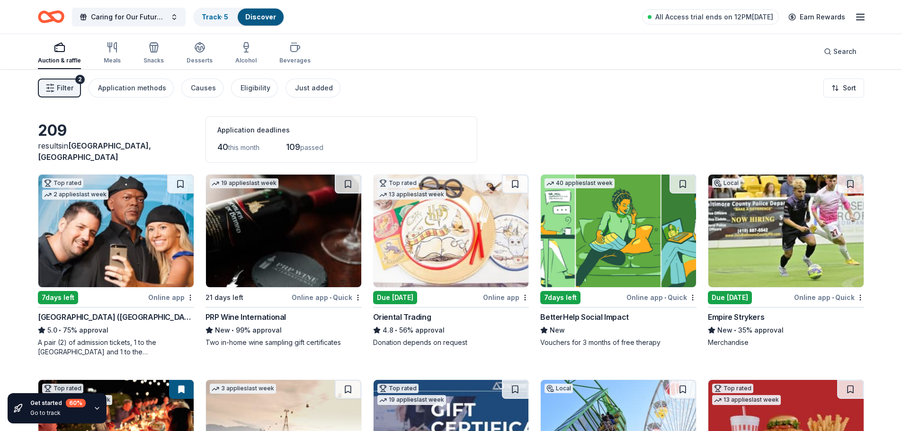
click at [53, 81] on button "Filter 2" at bounding box center [59, 88] width 43 height 19
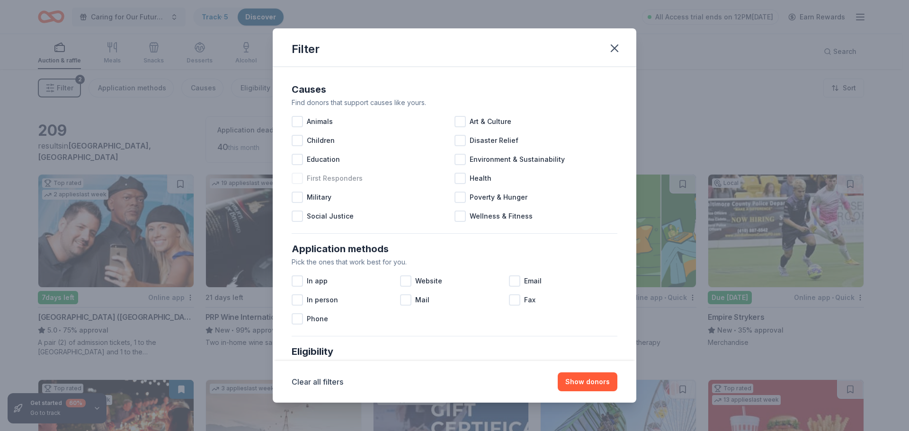
click at [297, 176] on div at bounding box center [297, 178] width 11 height 11
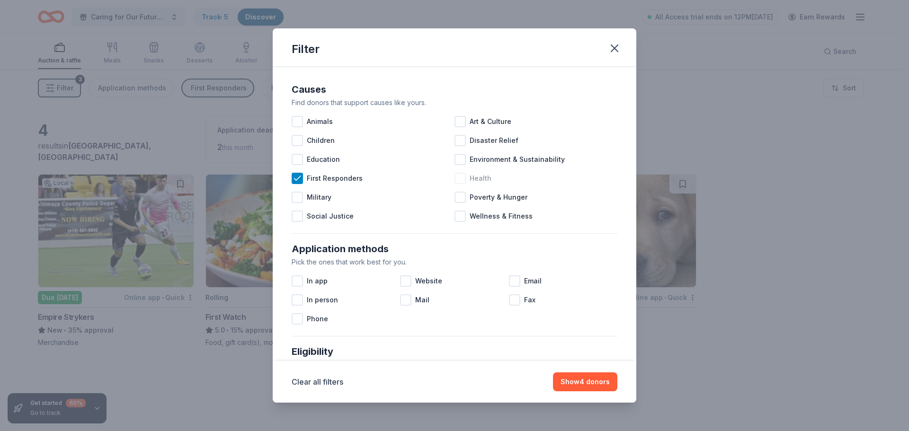
click at [458, 178] on div at bounding box center [459, 178] width 11 height 11
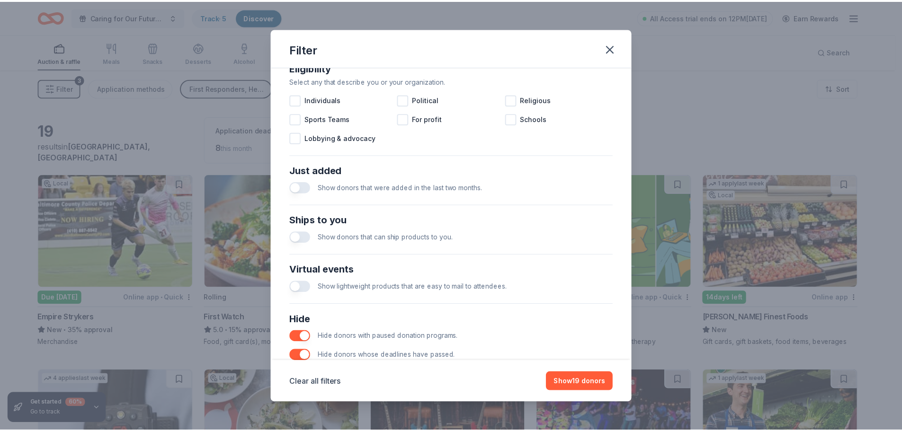
scroll to position [329, 0]
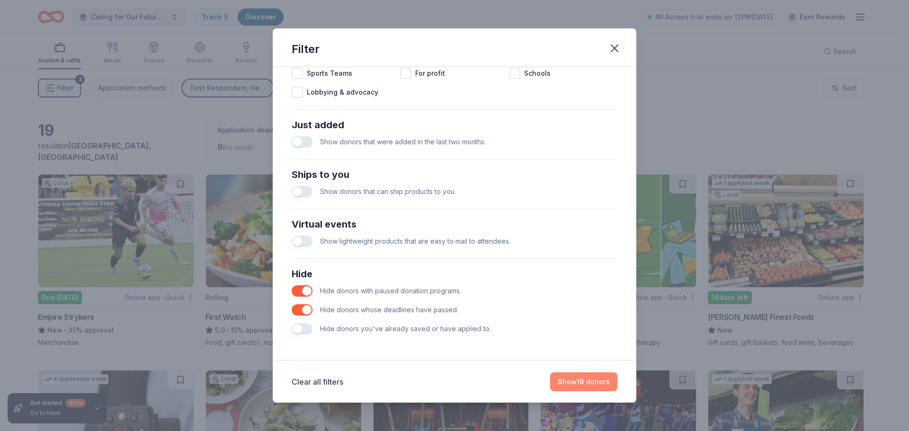
click at [592, 385] on button "Show 19 donors" at bounding box center [583, 382] width 67 height 19
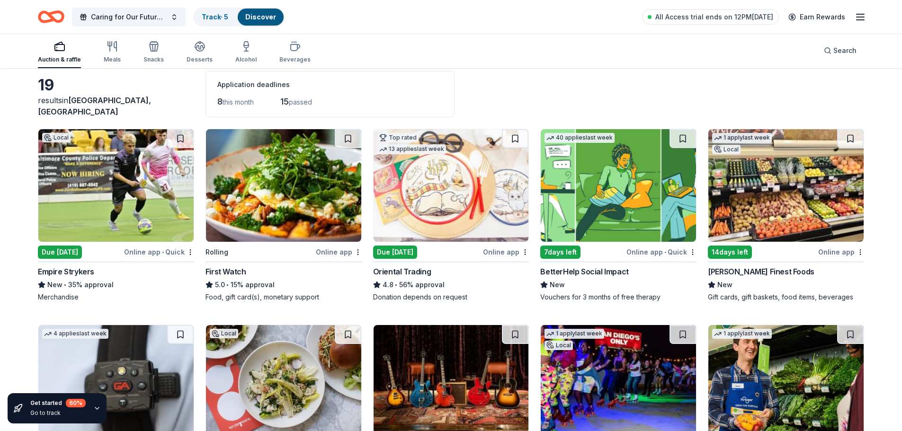
scroll to position [0, 0]
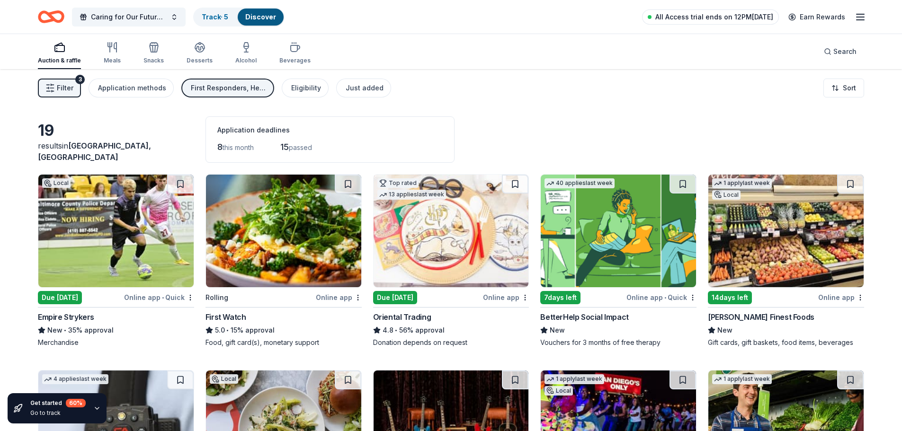
click at [736, 18] on span "All Access trial ends on 12PM, 10/8" at bounding box center [714, 16] width 118 height 11
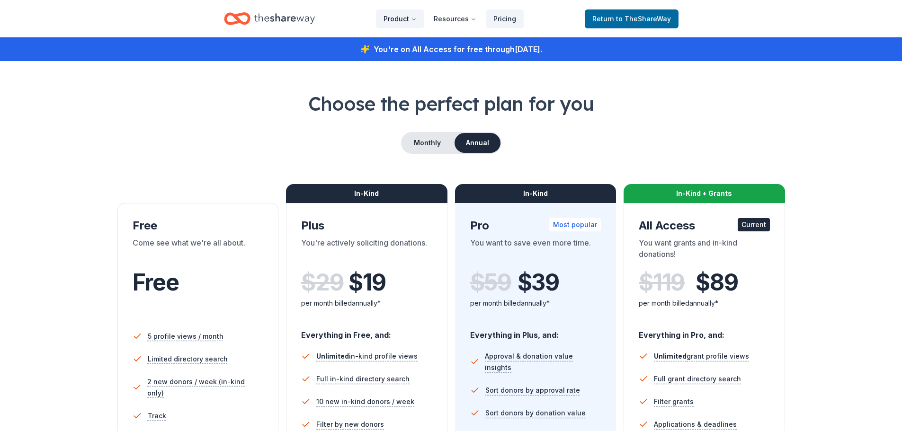
click at [407, 17] on button "Product" at bounding box center [400, 18] width 48 height 19
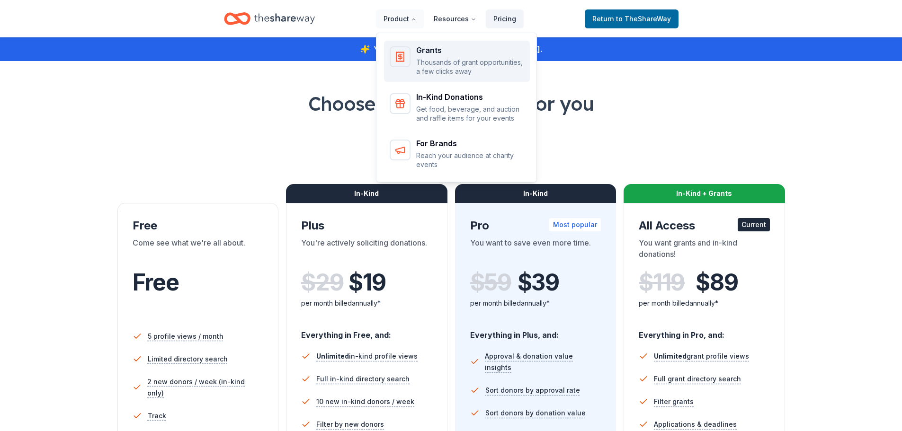
click at [406, 60] on icon "Main" at bounding box center [399, 56] width 11 height 11
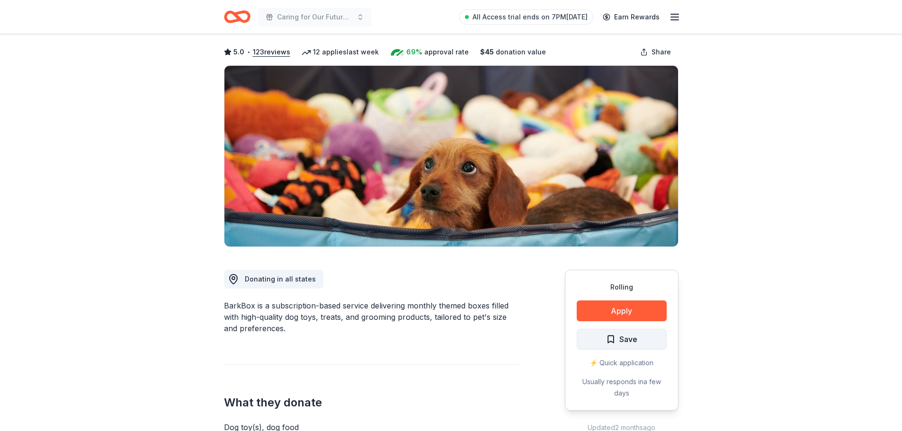
scroll to position [95, 0]
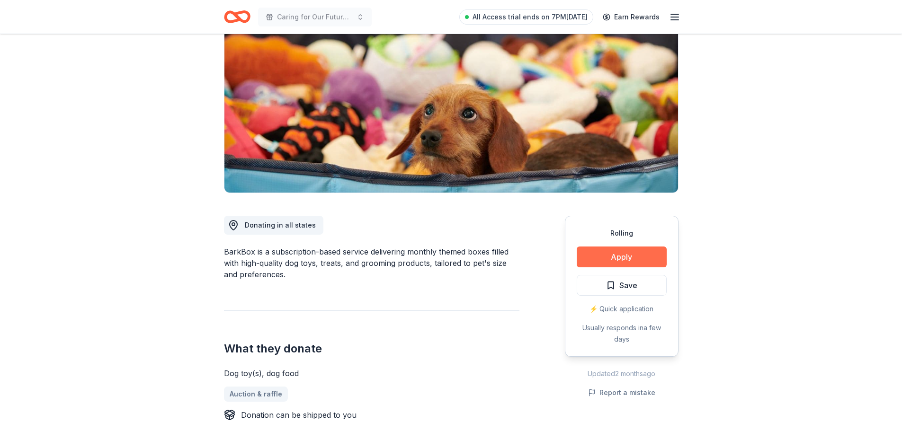
click at [599, 252] on button "Apply" at bounding box center [622, 257] width 90 height 21
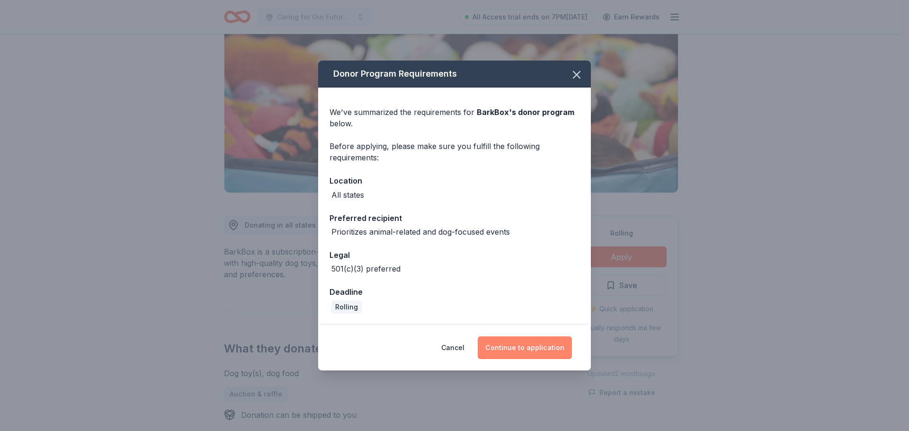
click at [538, 346] on button "Continue to application" at bounding box center [525, 348] width 94 height 23
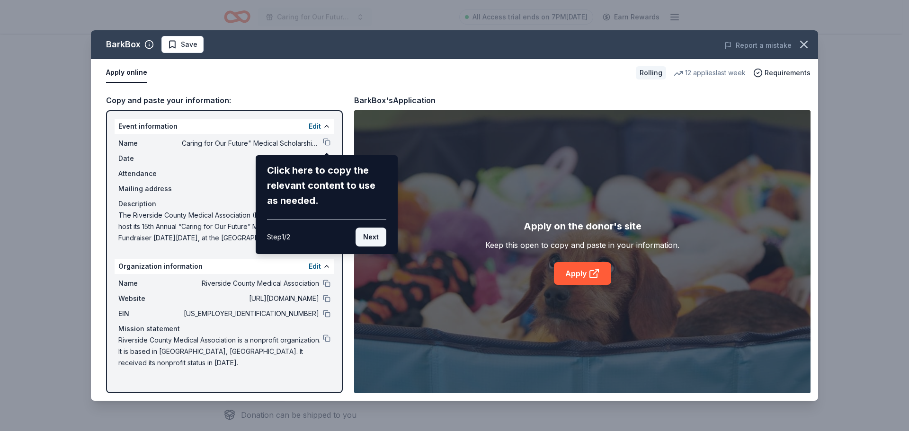
click at [369, 233] on button "Next" at bounding box center [371, 237] width 31 height 19
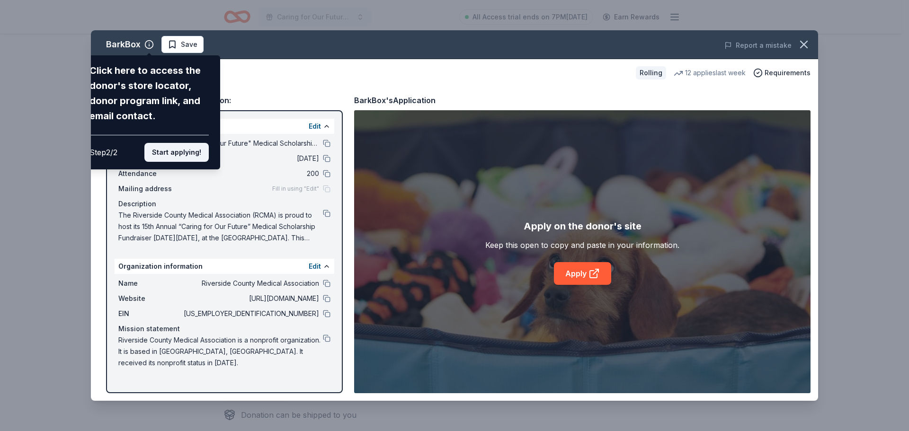
click at [189, 157] on button "Start applying!" at bounding box center [176, 152] width 64 height 19
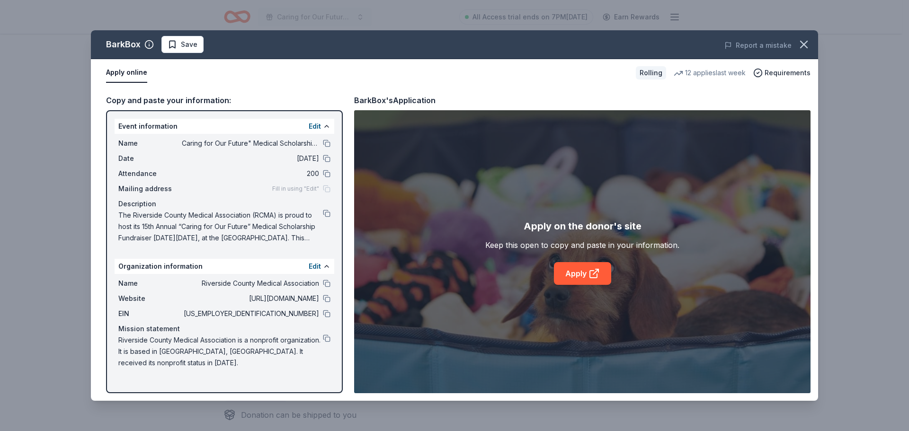
click at [594, 270] on div "BarkBox Save Report a mistake Apply online Rolling 12 applies last week Require…" at bounding box center [454, 215] width 727 height 371
click at [802, 44] on icon "button" at bounding box center [803, 44] width 13 height 13
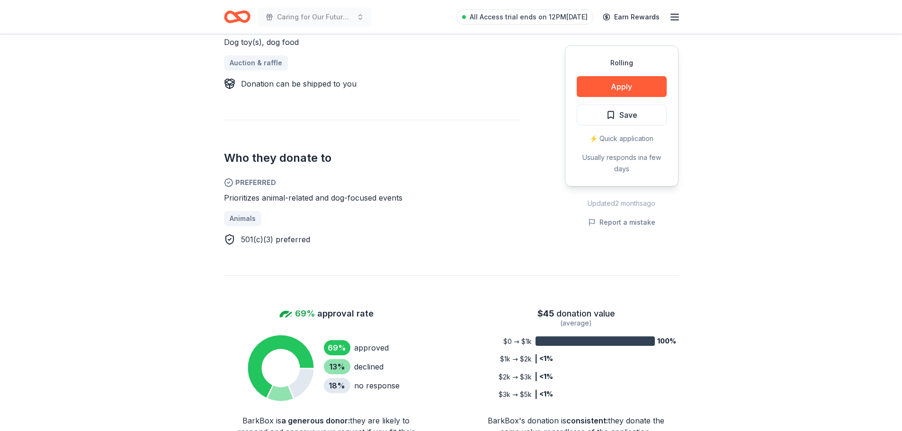
scroll to position [142, 0]
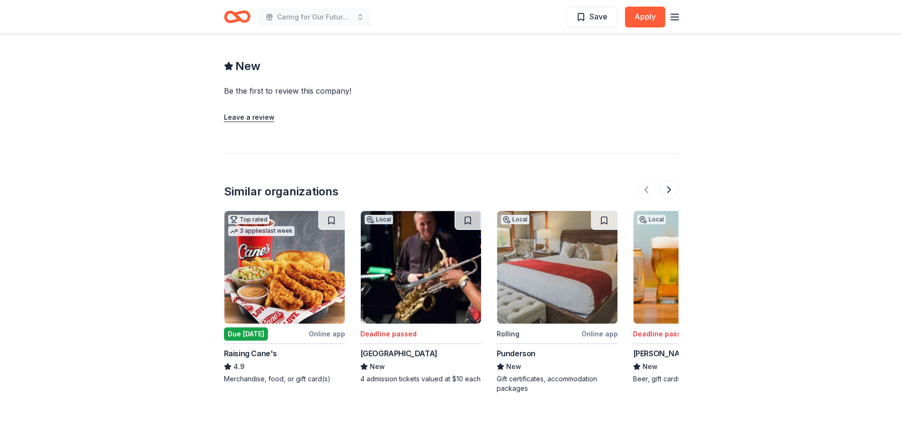
scroll to position [943, 0]
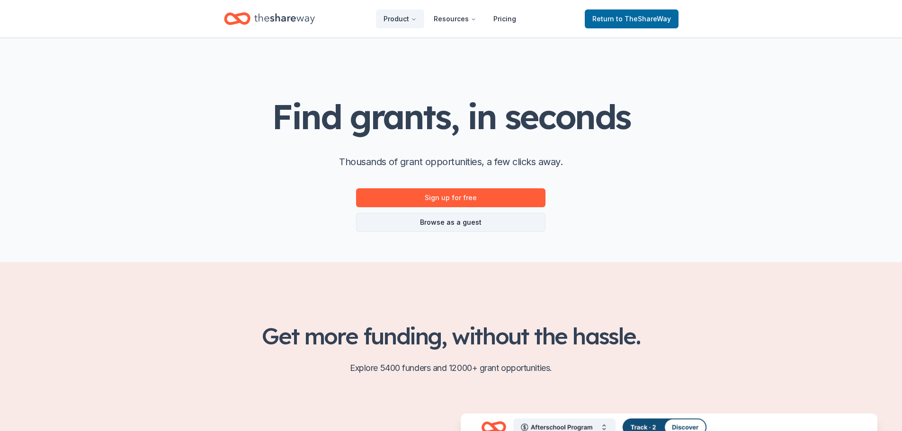
click at [460, 223] on link "Browse as a guest" at bounding box center [450, 222] width 189 height 19
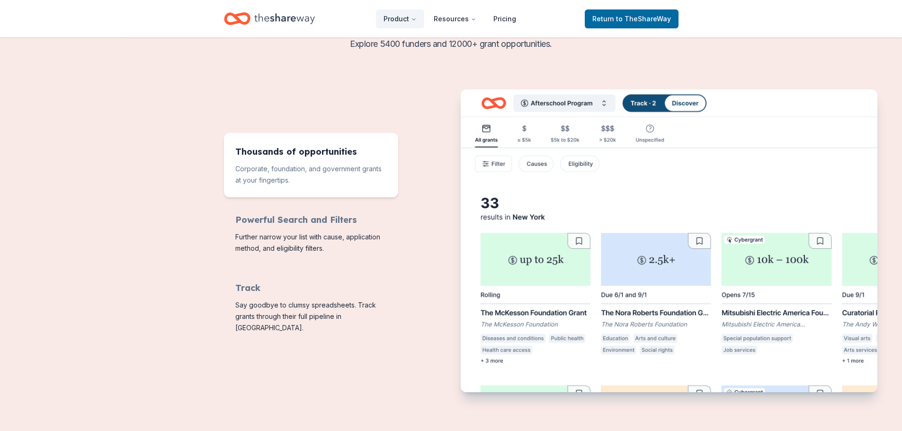
scroll to position [331, 0]
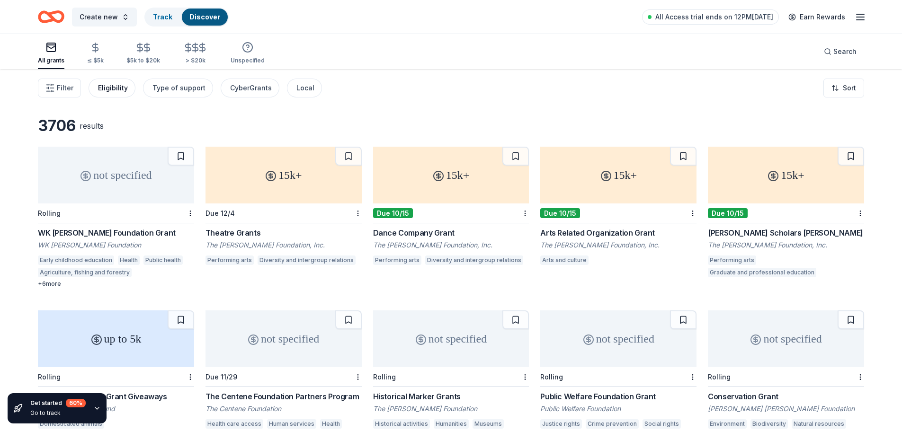
click at [99, 86] on div "Eligibility" at bounding box center [113, 87] width 30 height 11
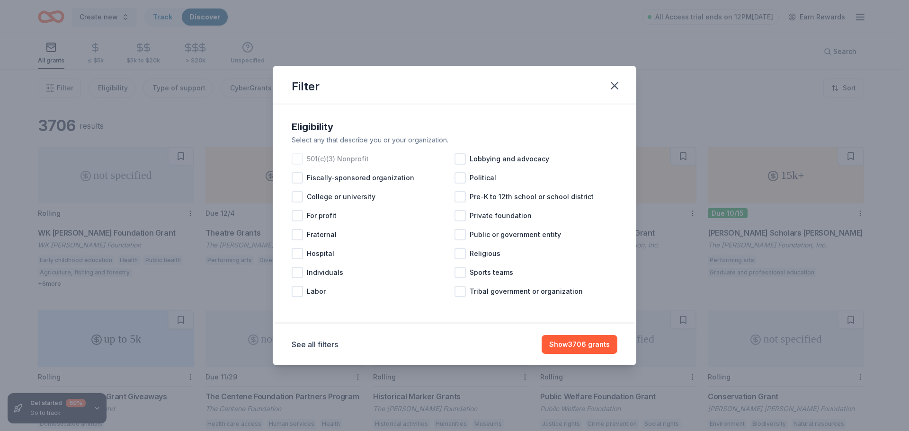
click at [327, 164] on span "501(c)(3) Nonprofit" at bounding box center [338, 158] width 62 height 11
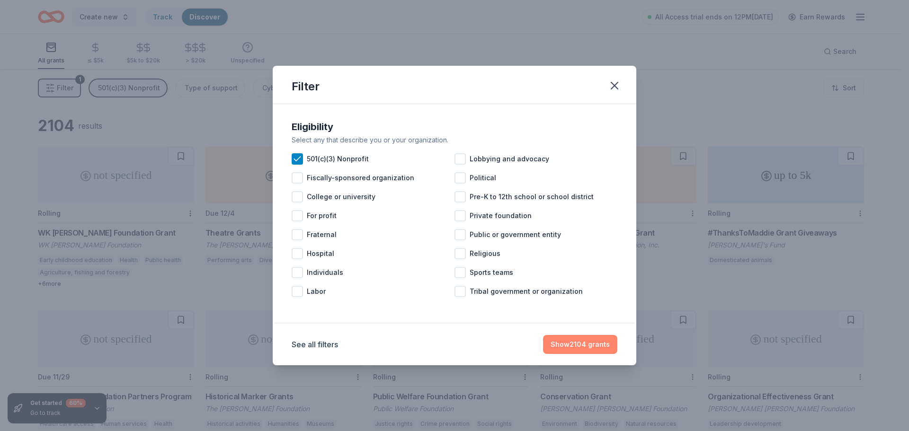
click at [601, 345] on button "Show 2104 grants" at bounding box center [580, 344] width 74 height 19
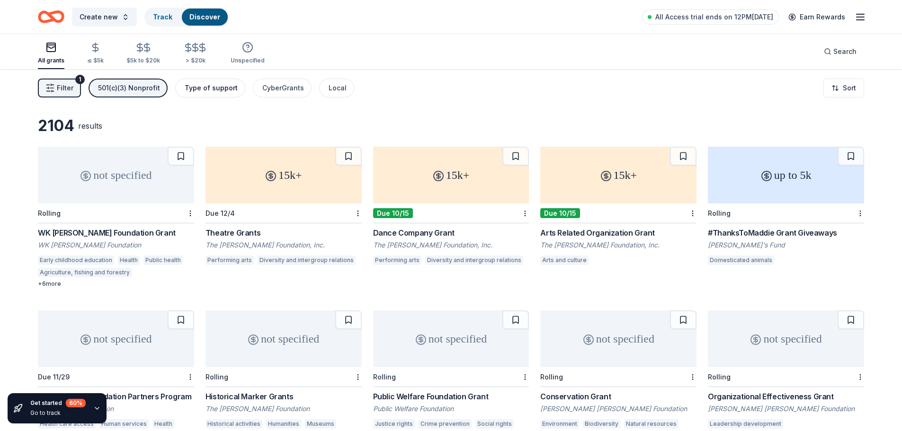
click at [233, 87] on button "Type of support" at bounding box center [210, 88] width 70 height 19
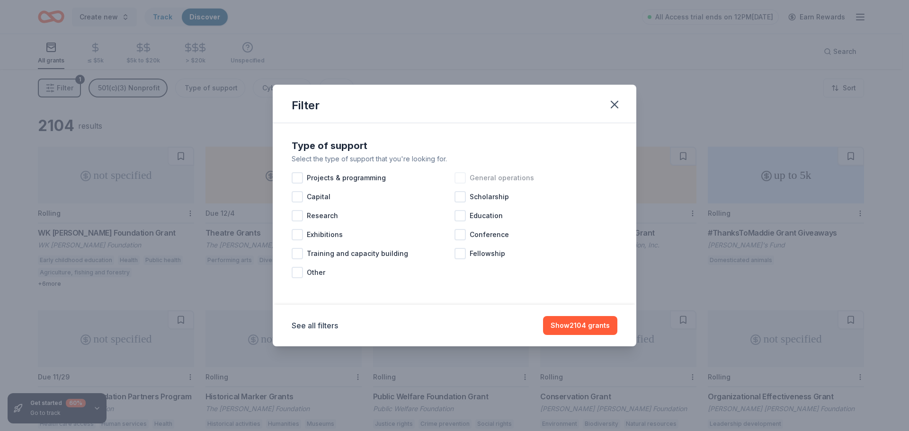
click at [460, 177] on div at bounding box center [459, 177] width 11 height 11
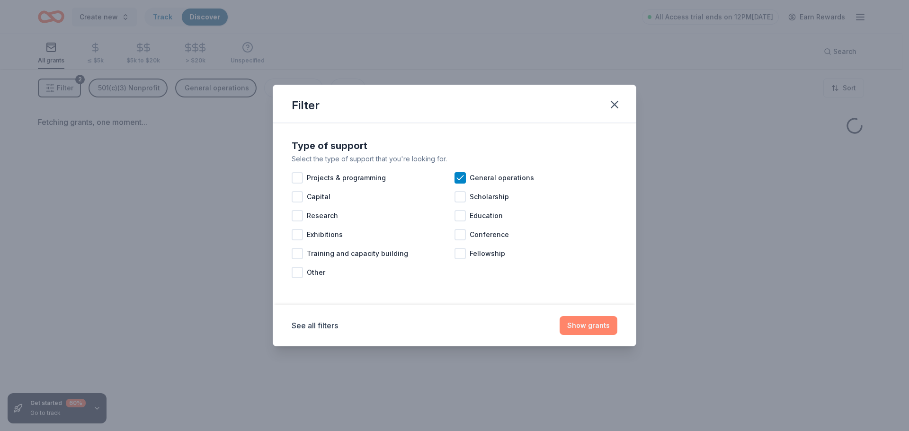
click at [592, 329] on button "Show grants" at bounding box center [589, 325] width 58 height 19
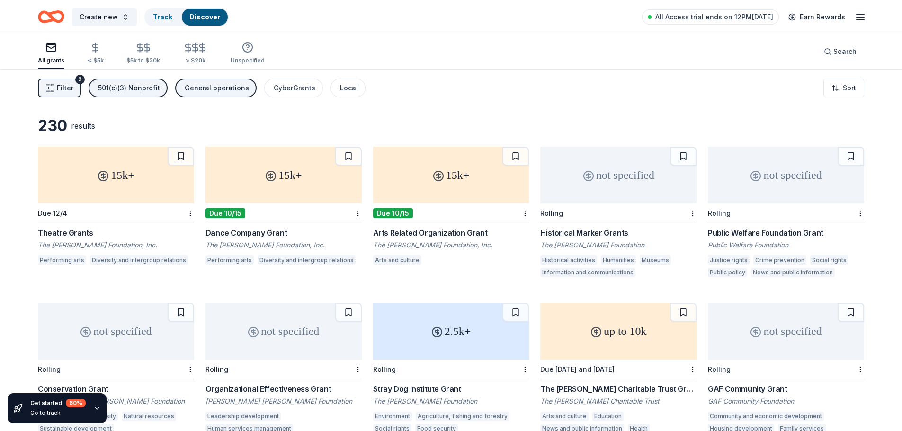
scroll to position [47, 0]
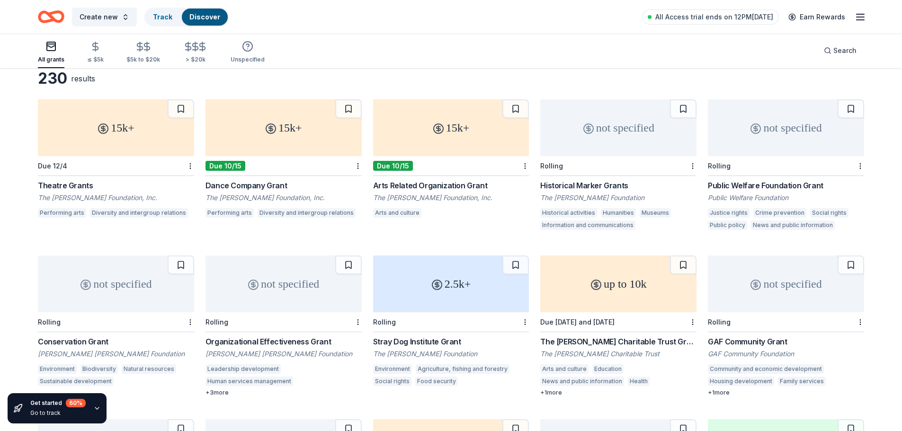
click at [748, 146] on div "not specified" at bounding box center [786, 127] width 156 height 57
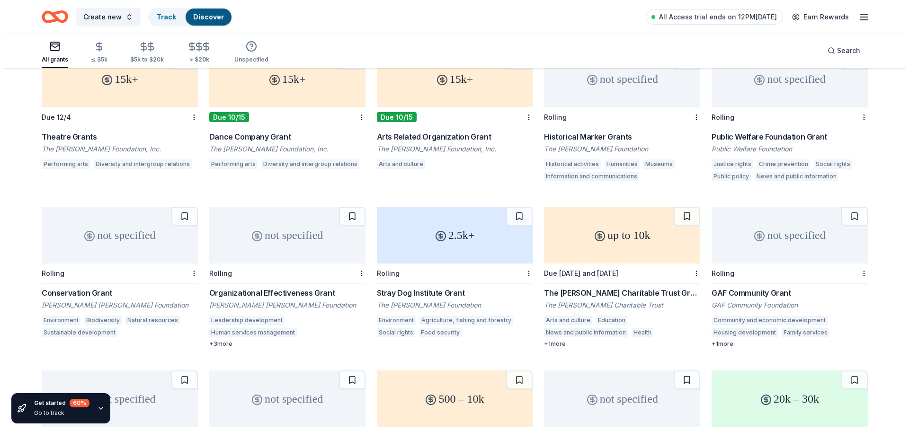
scroll to position [189, 0]
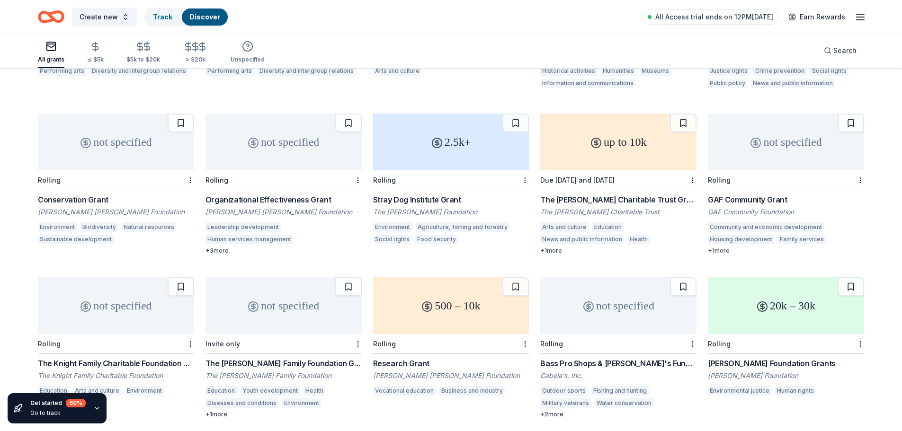
click at [775, 138] on div "not specified" at bounding box center [786, 142] width 156 height 57
click at [823, 47] on button "Search" at bounding box center [840, 50] width 48 height 19
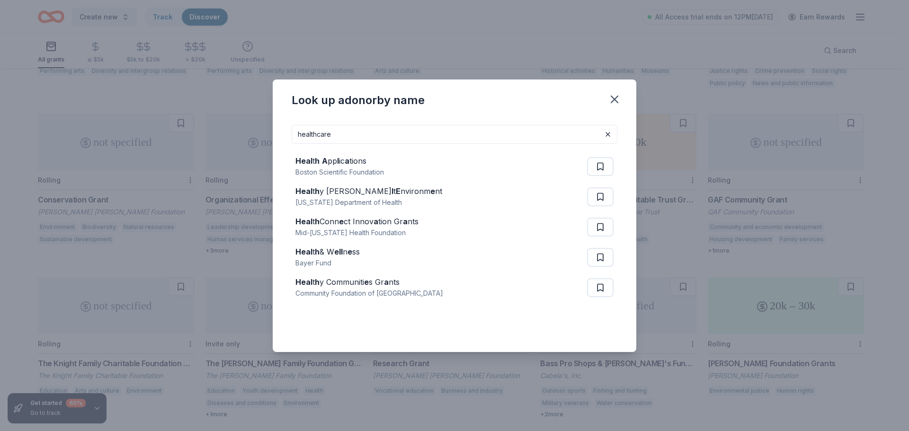
type input "healthcare"
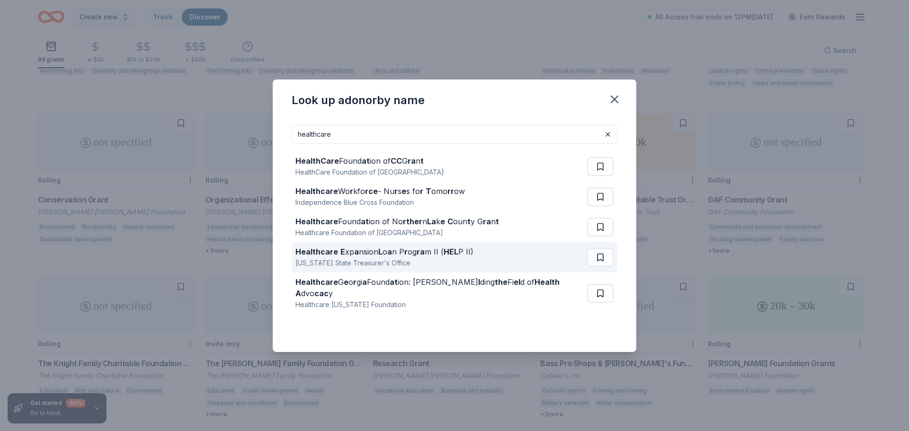
click at [378, 255] on strong "L" at bounding box center [380, 251] width 4 height 9
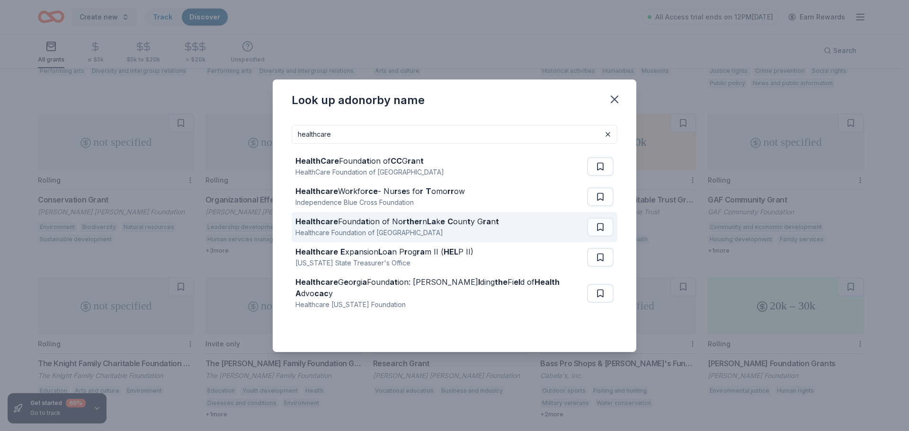
click at [429, 230] on div "Healthcare Foundation of [GEOGRAPHIC_DATA]" at bounding box center [397, 232] width 204 height 11
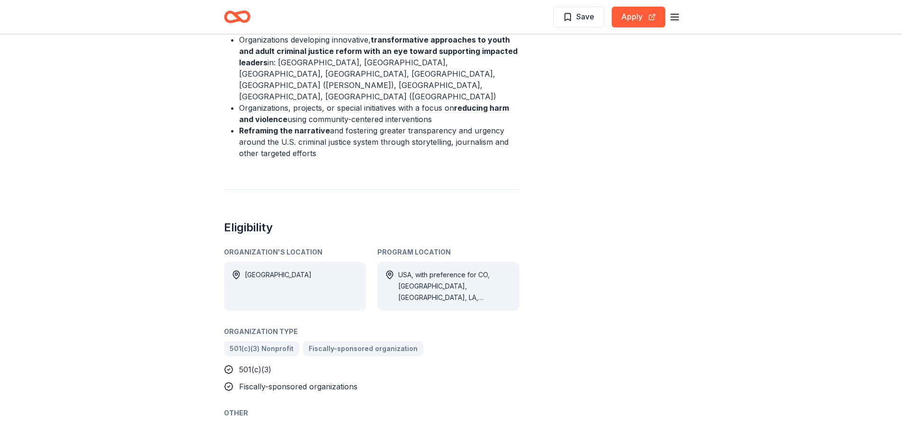
scroll to position [473, 0]
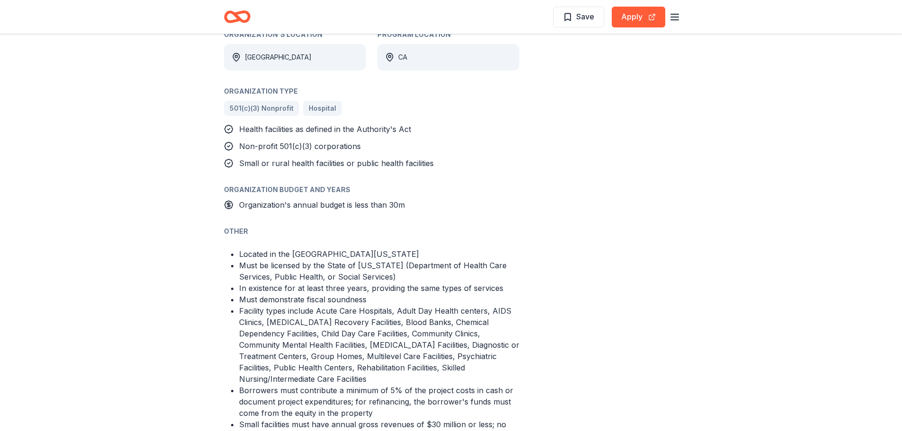
scroll to position [615, 0]
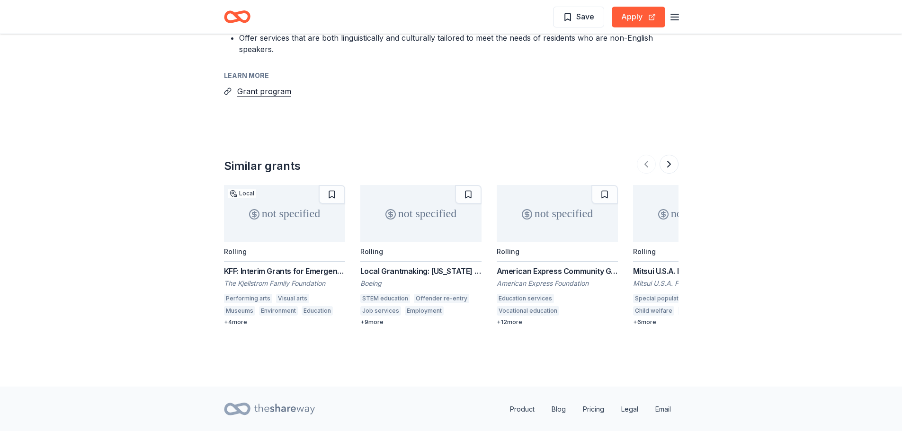
scroll to position [1141, 0]
